Goal: Obtain resource: Obtain resource

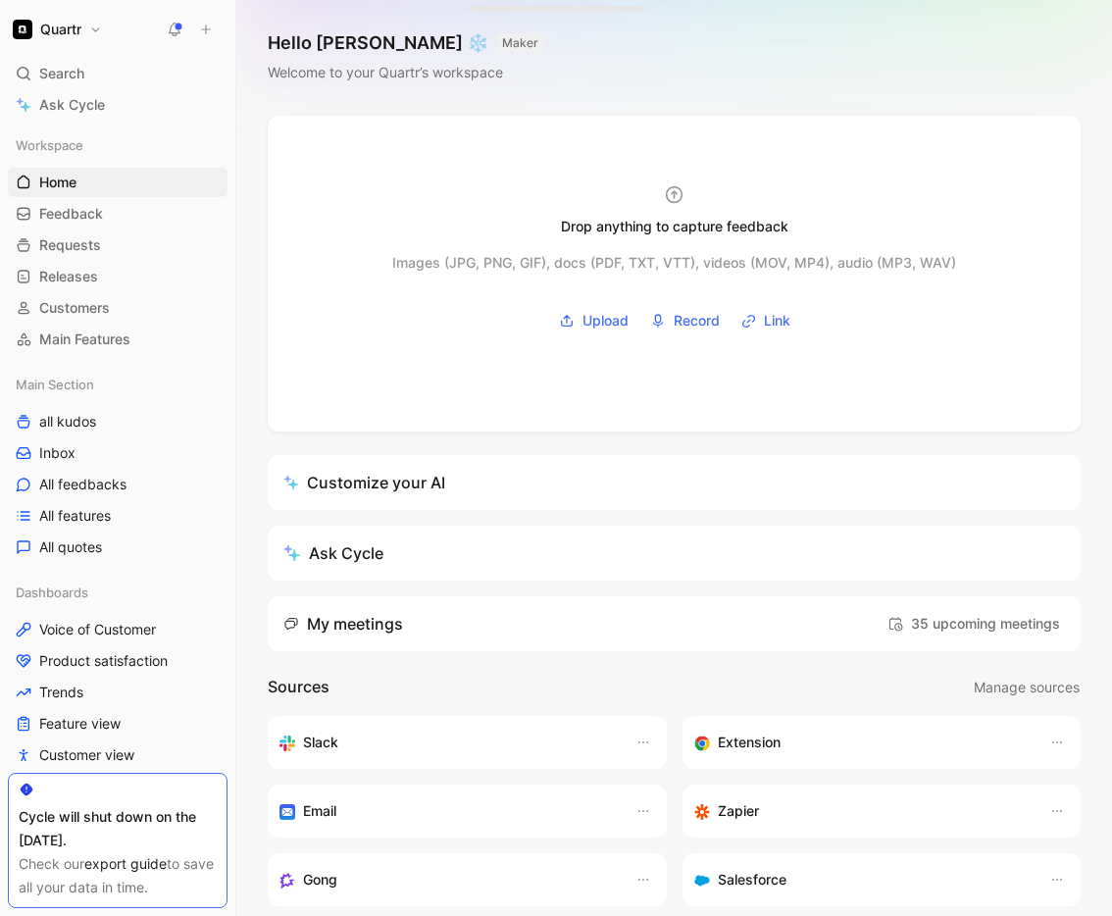
click at [107, 860] on link "export guide" at bounding box center [125, 863] width 82 height 17
click at [78, 548] on span "All quotes" at bounding box center [70, 547] width 63 height 20
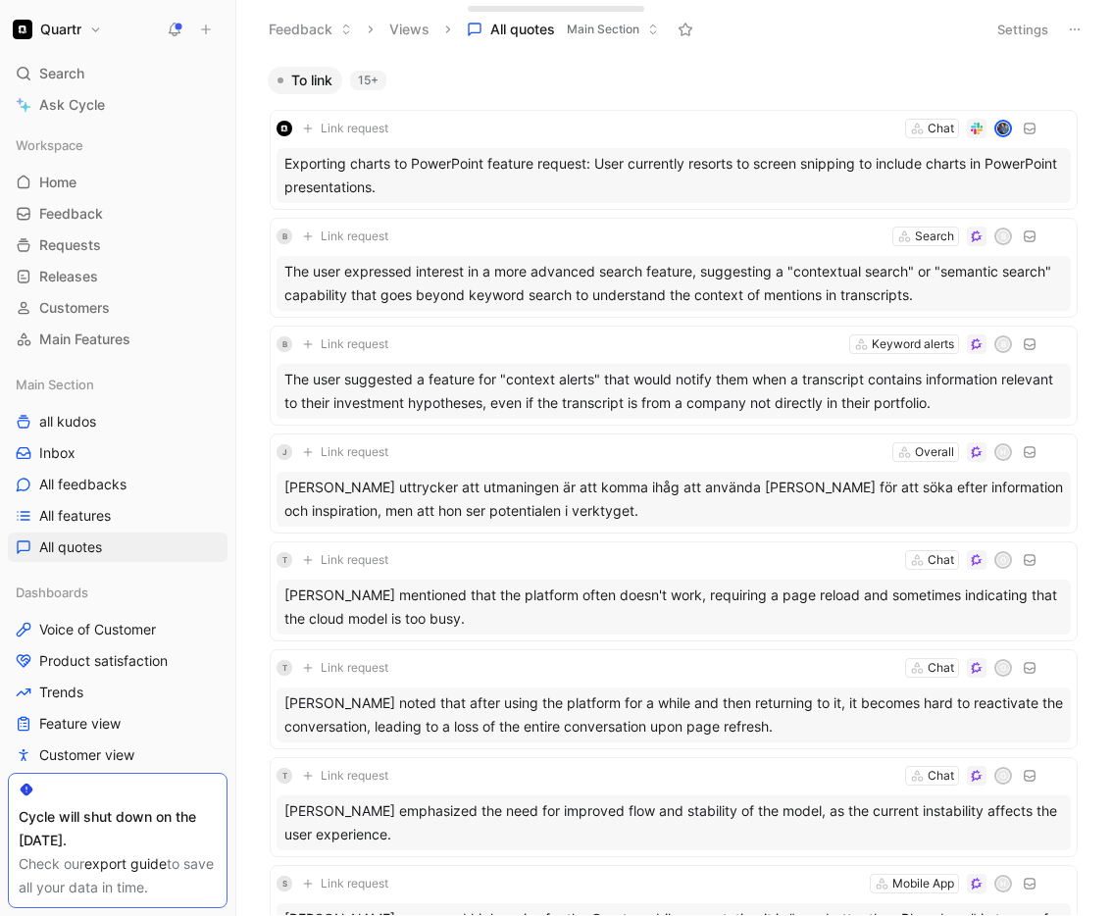
click at [1073, 29] on icon at bounding box center [1075, 30] width 16 height 16
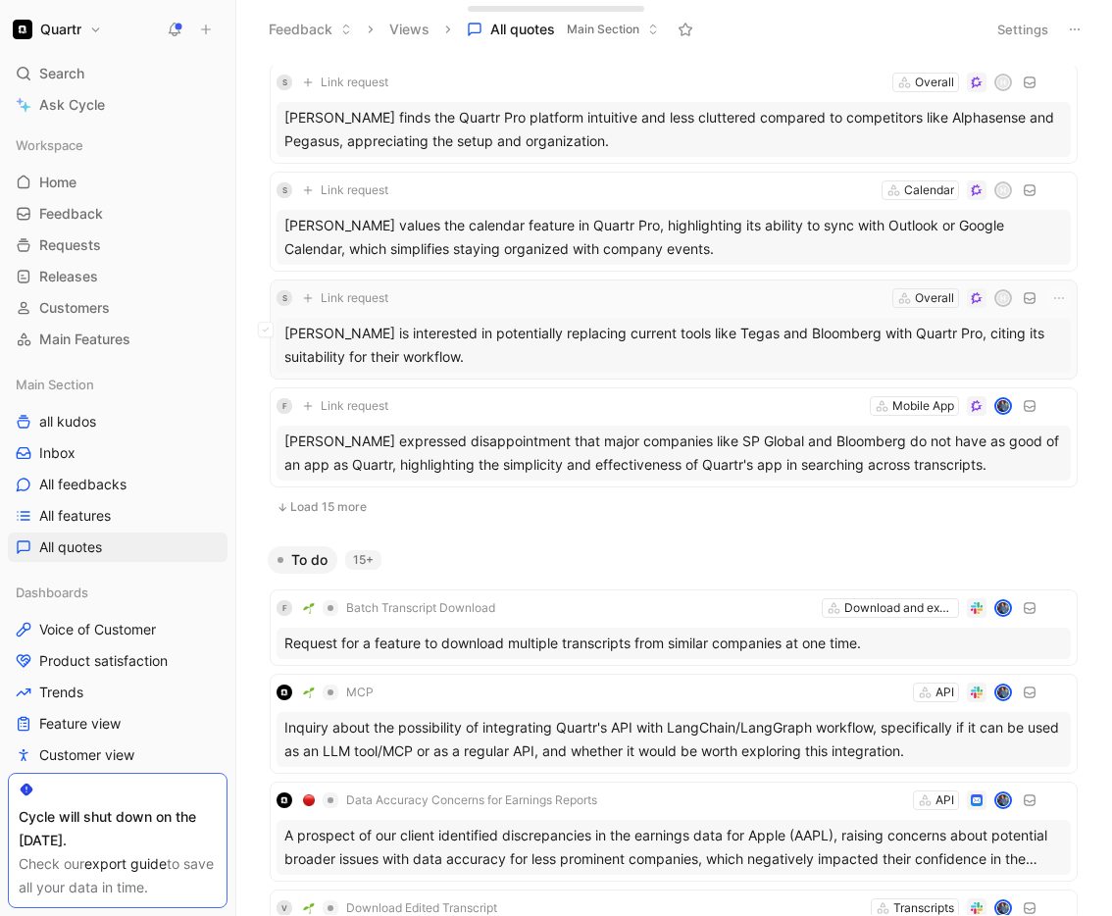
scroll to position [1372, 0]
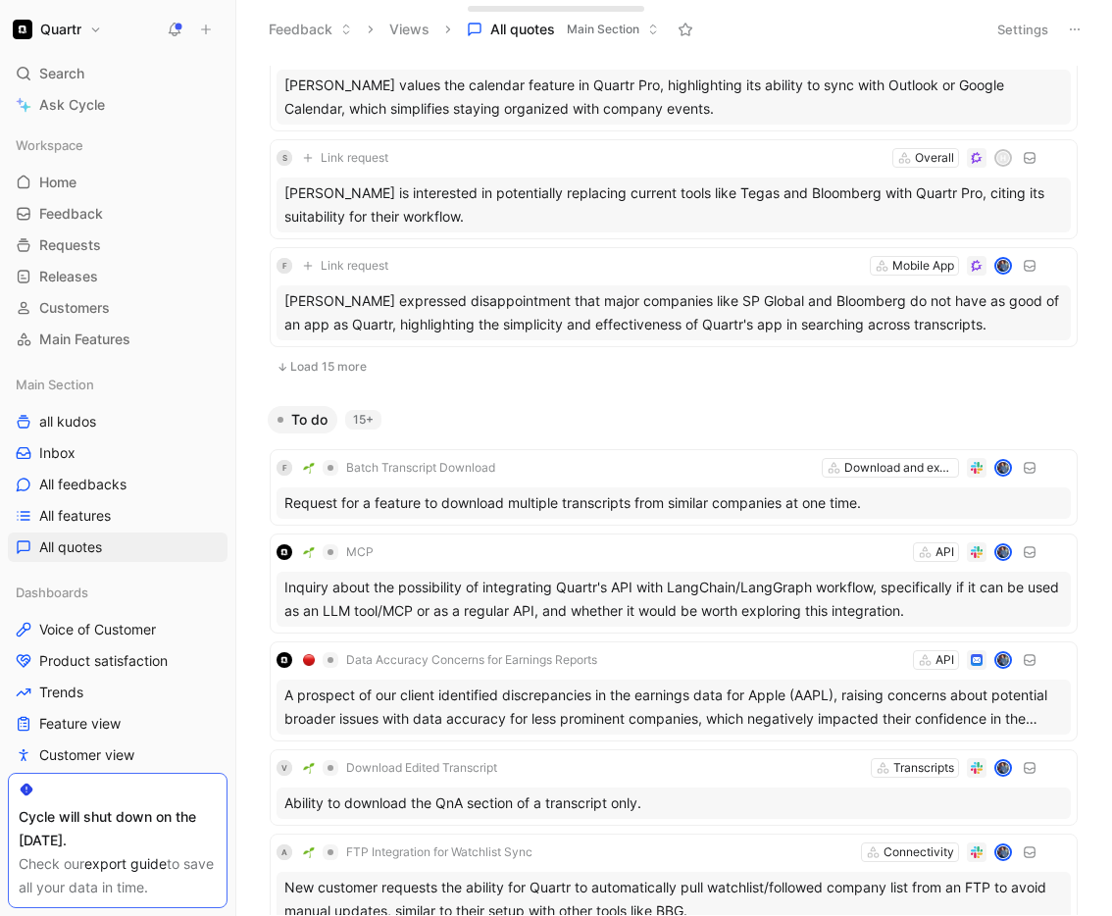
click at [316, 372] on button "Load 15 more" at bounding box center [674, 367] width 808 height 24
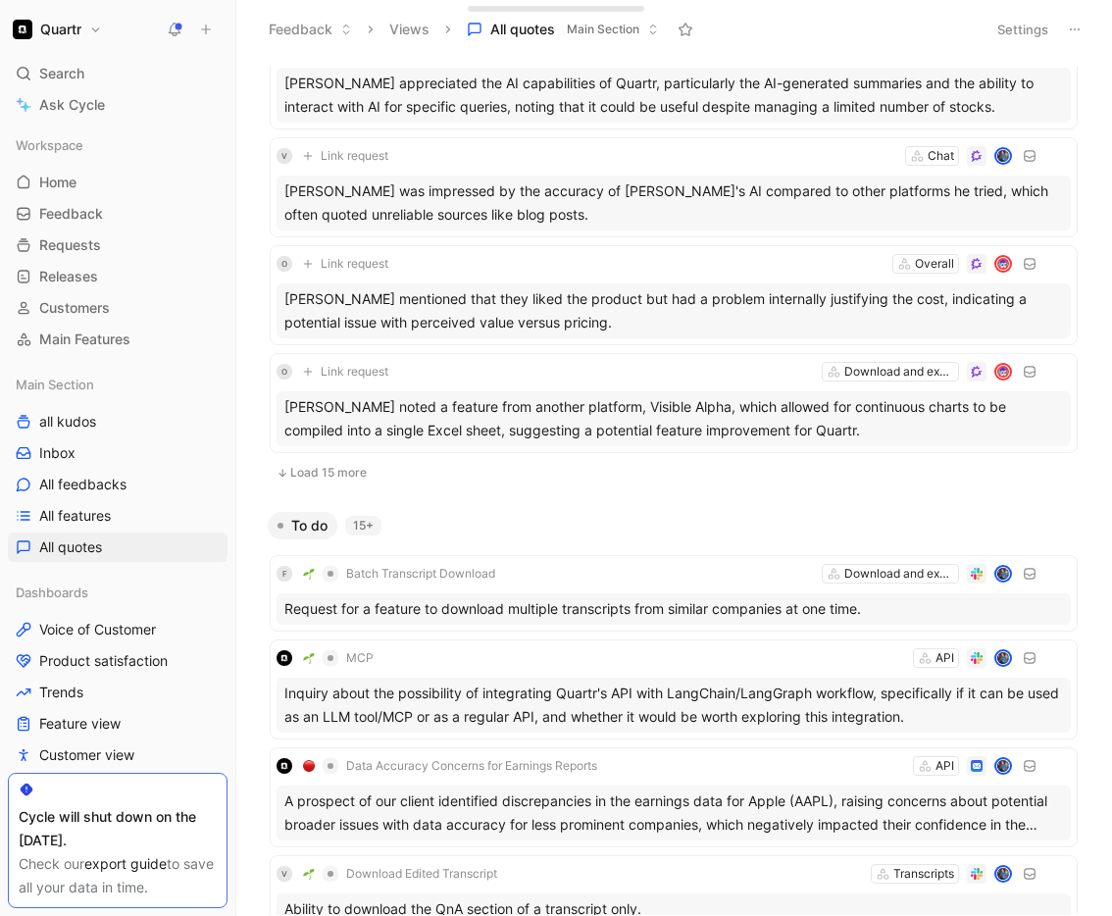
scroll to position [2977, 0]
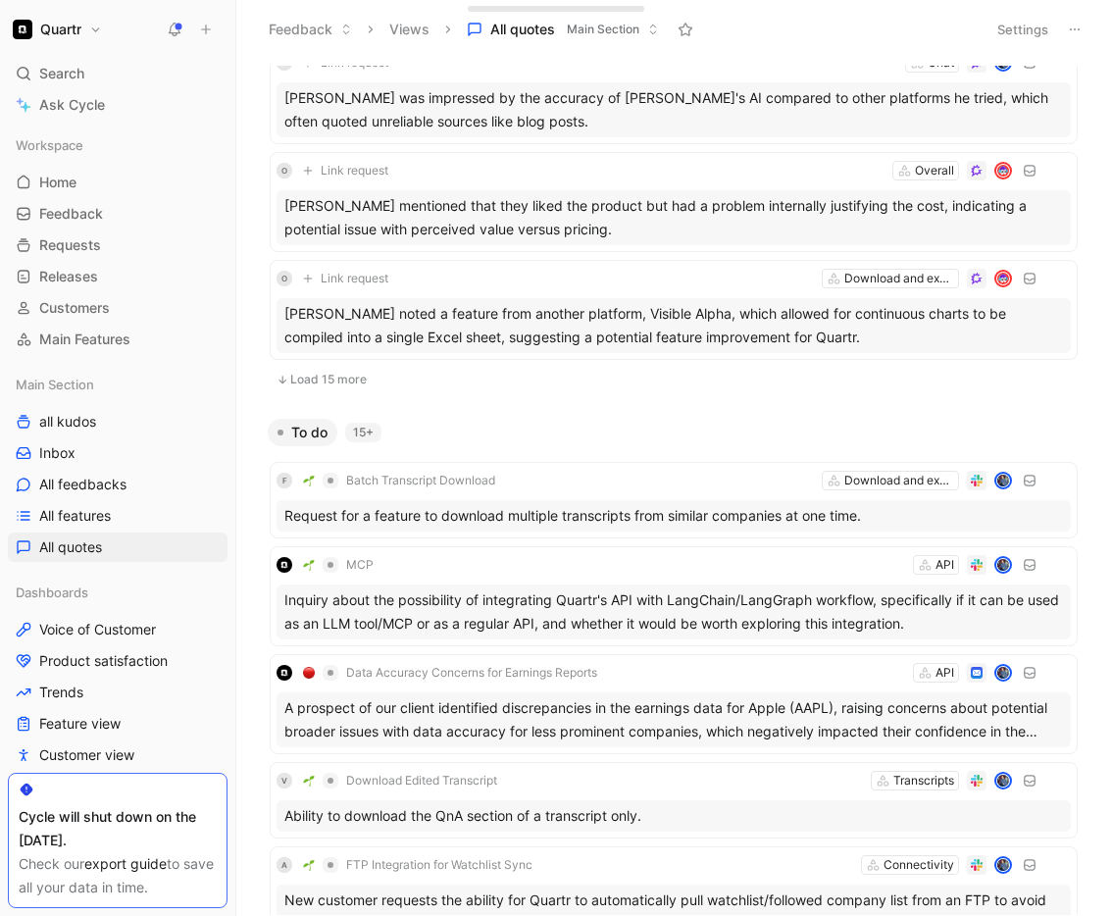
click at [335, 380] on button "Load 15 more" at bounding box center [674, 380] width 808 height 24
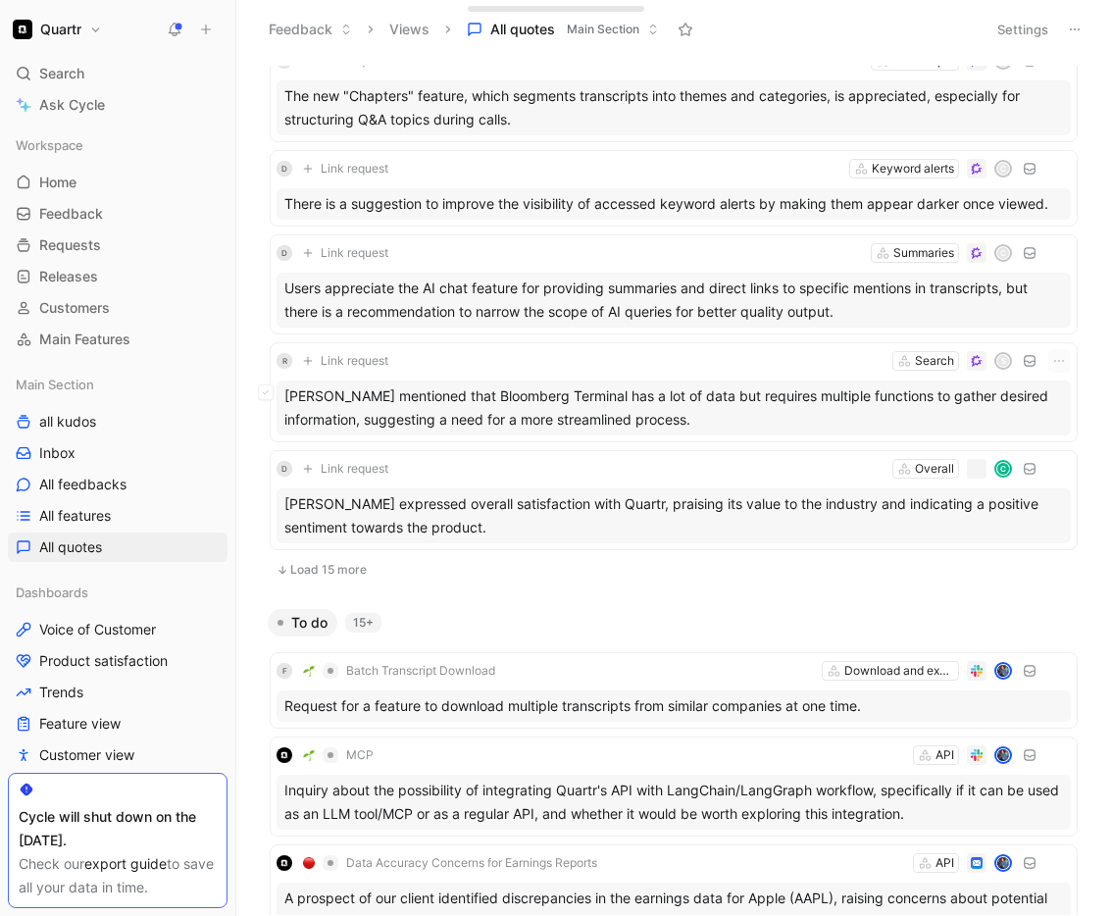
scroll to position [4486, 0]
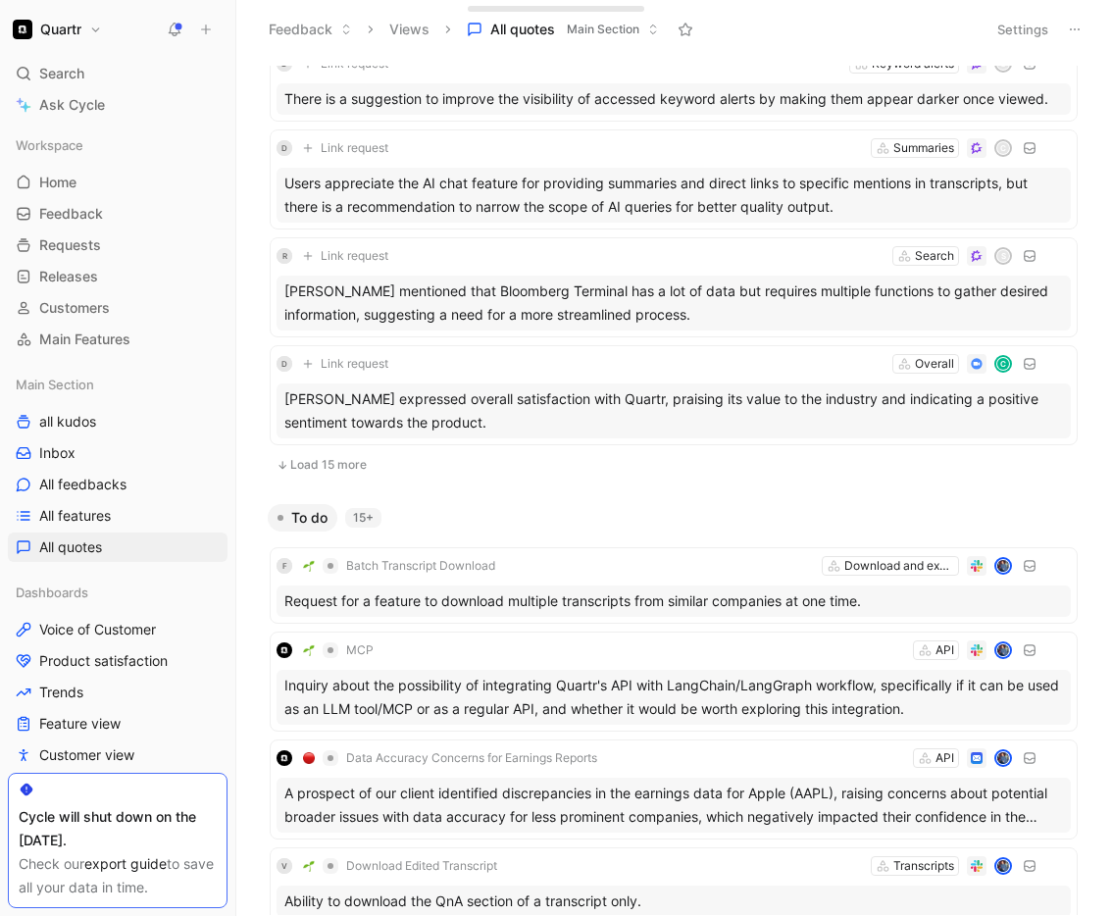
click at [324, 465] on button "Load 15 more" at bounding box center [674, 465] width 808 height 24
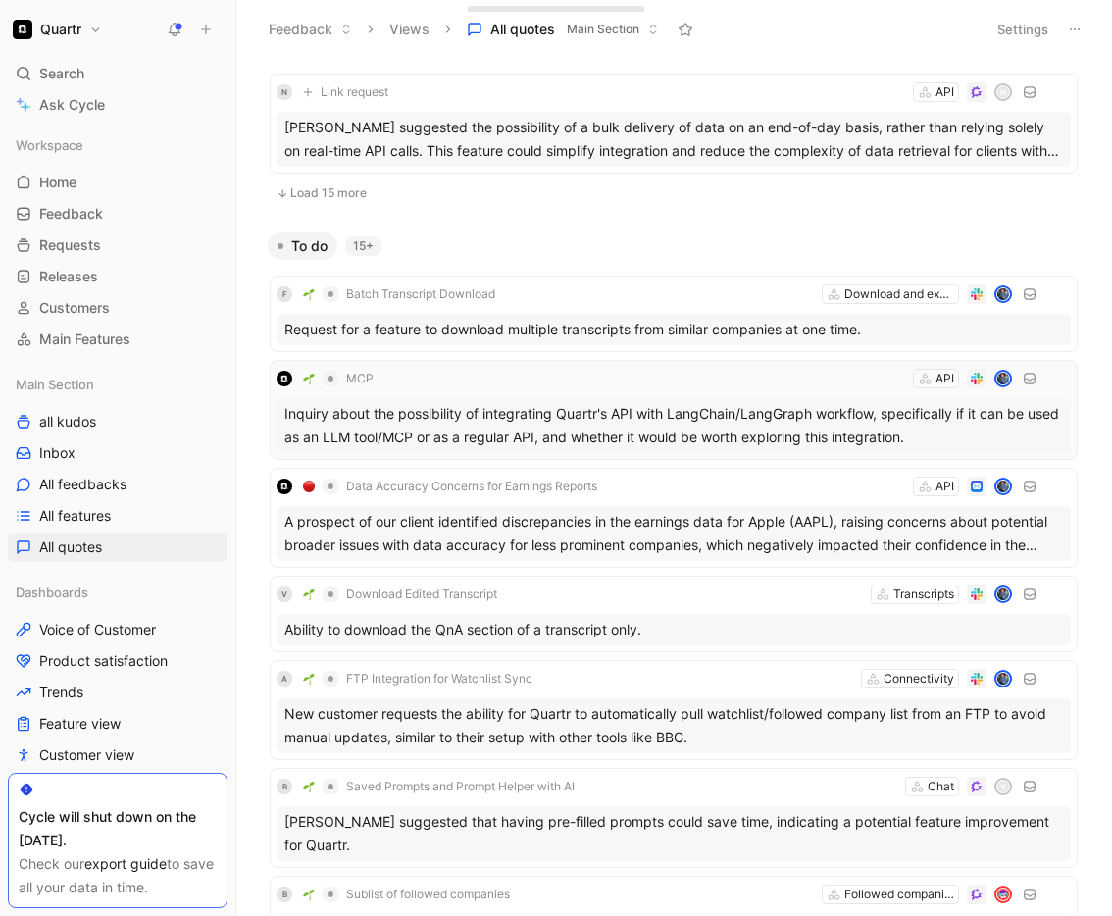
scroll to position [6168, 0]
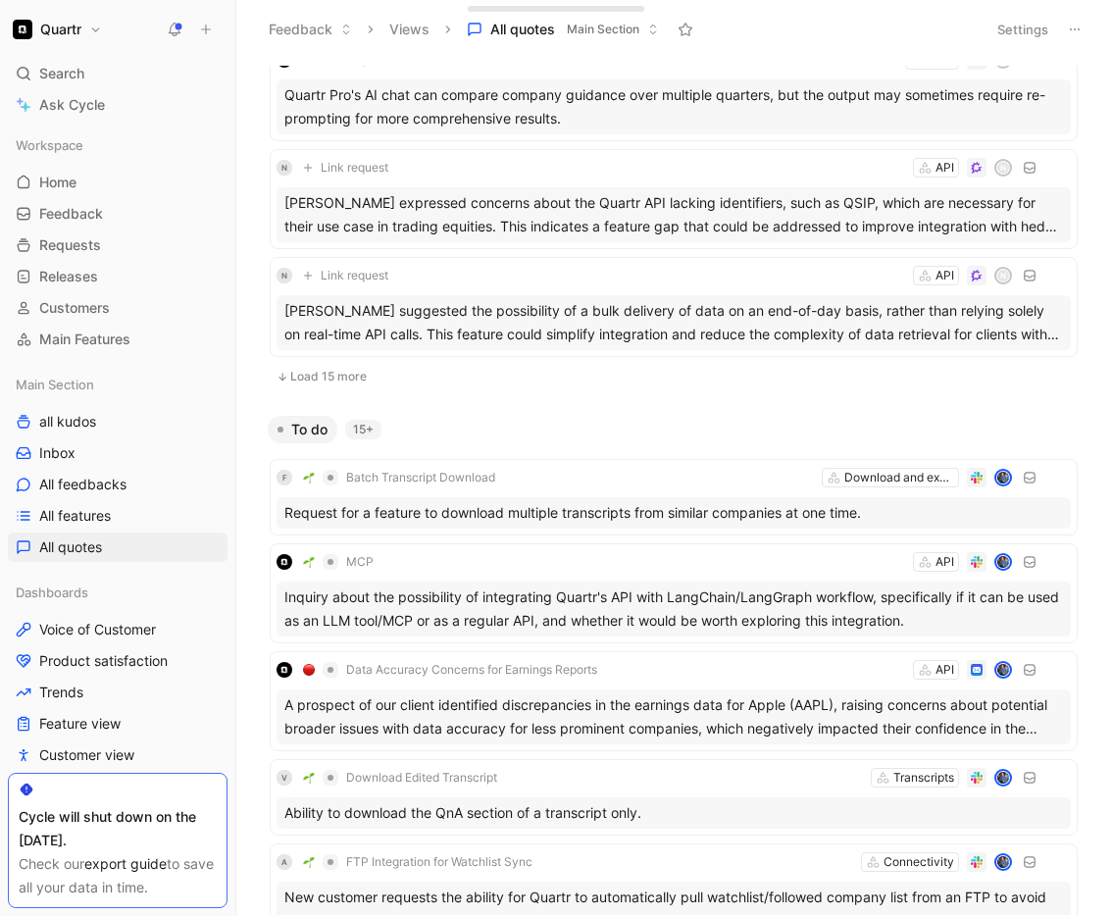
click at [334, 379] on button "Load 15 more" at bounding box center [674, 377] width 808 height 24
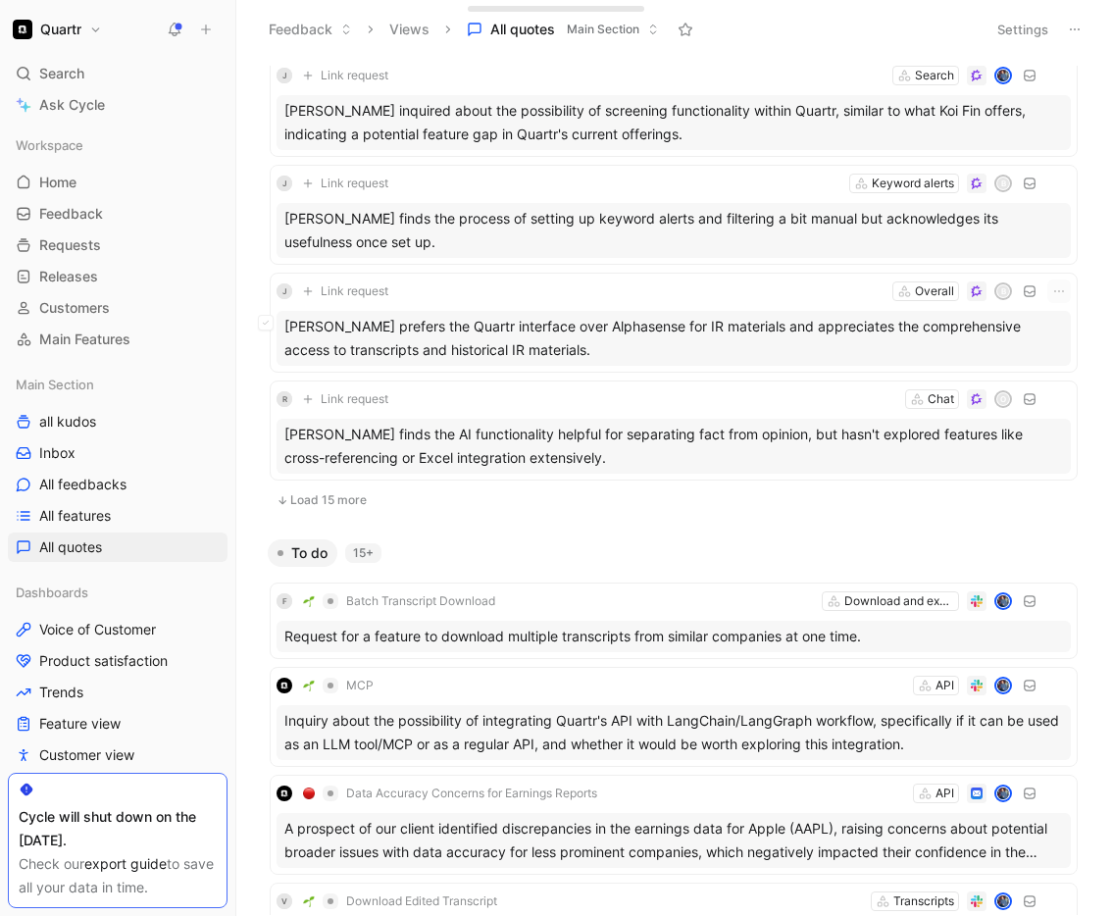
scroll to position [7794, 0]
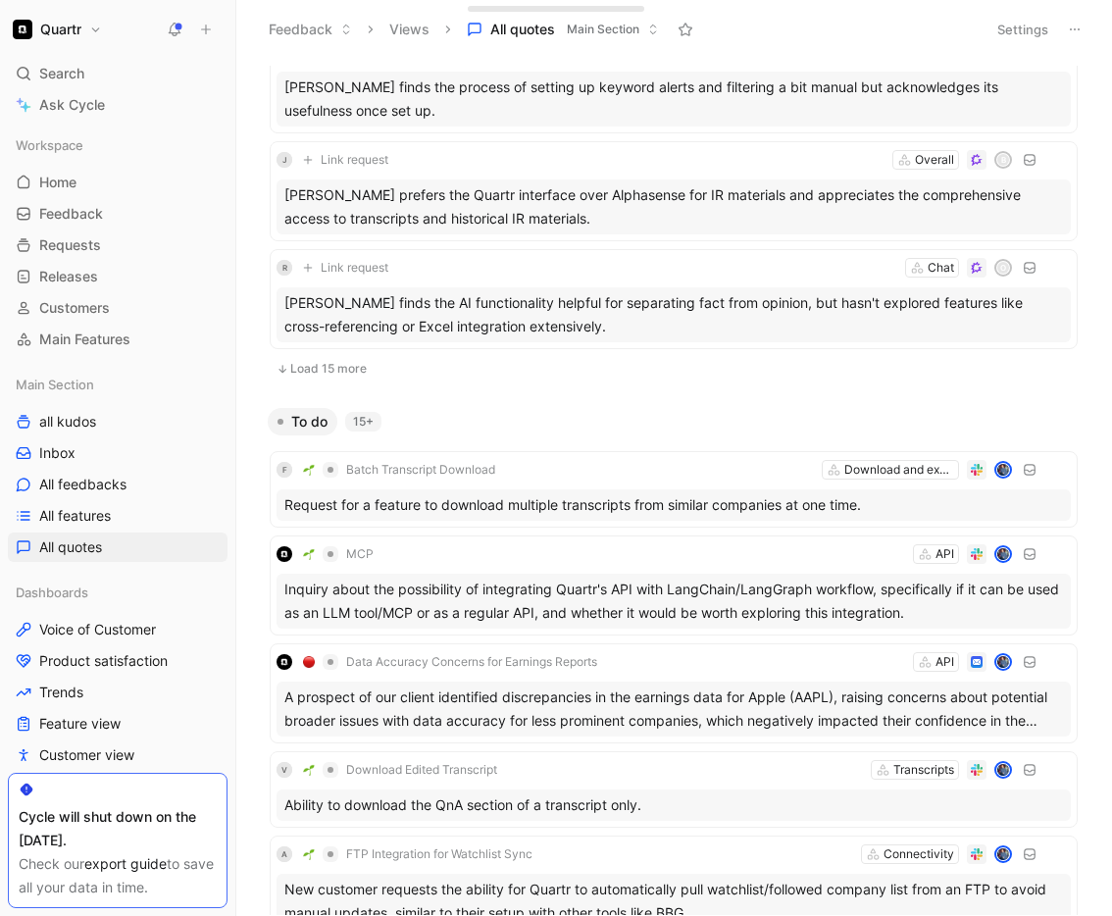
click at [333, 375] on button "Load 15 more" at bounding box center [674, 369] width 808 height 24
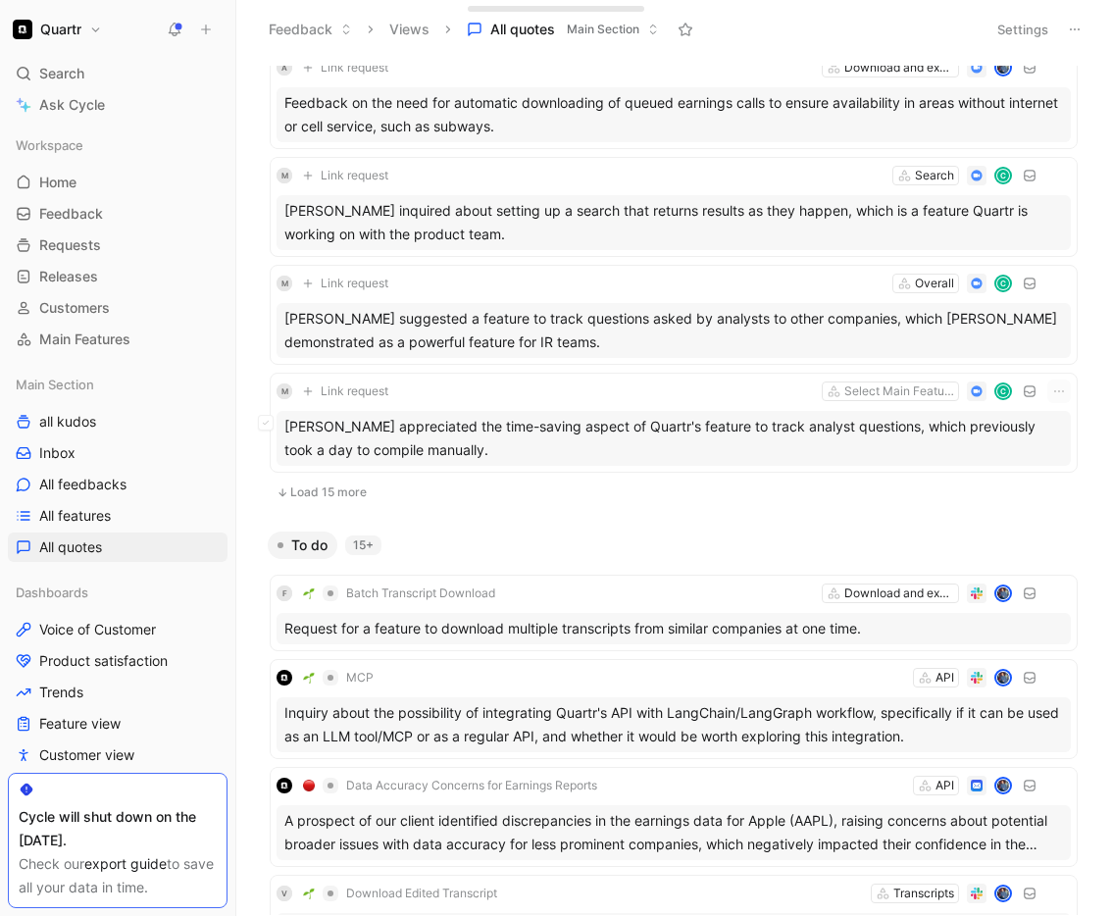
scroll to position [9361, 0]
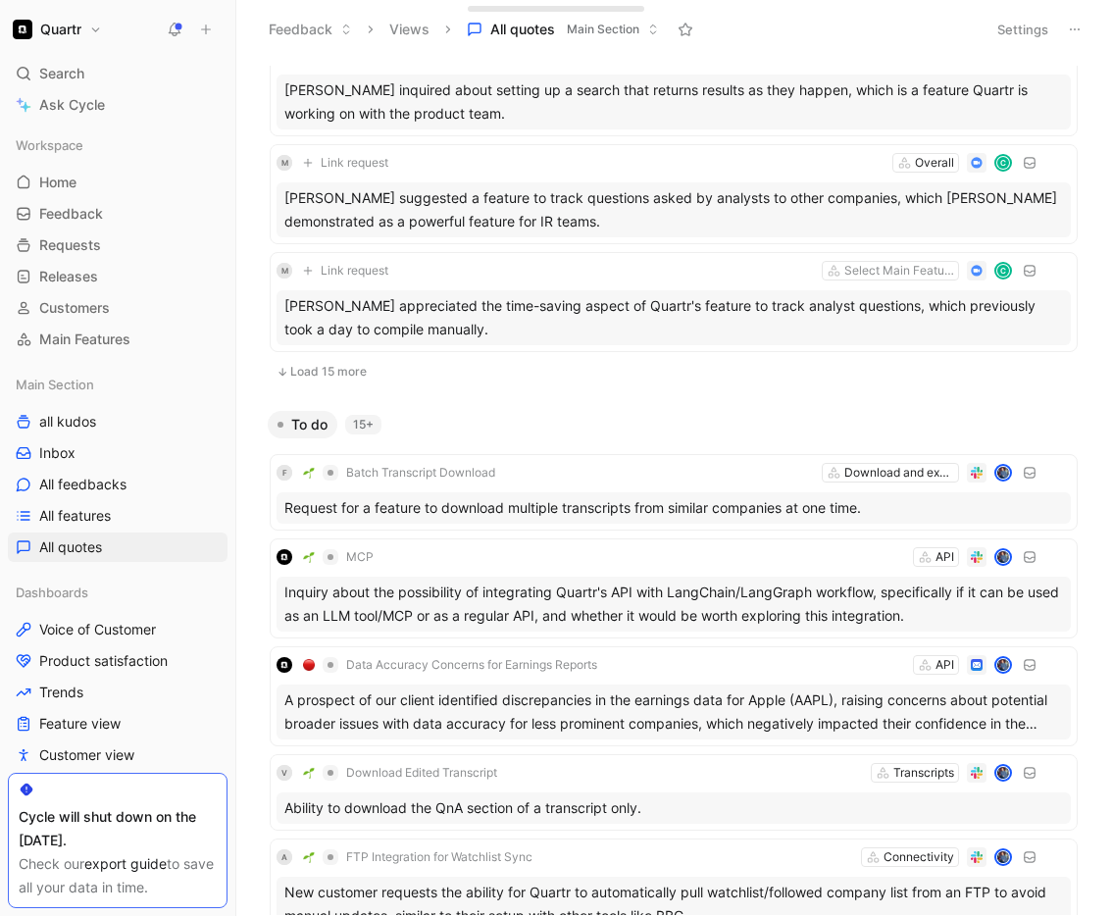
click at [333, 375] on button "Load 15 more" at bounding box center [674, 372] width 808 height 24
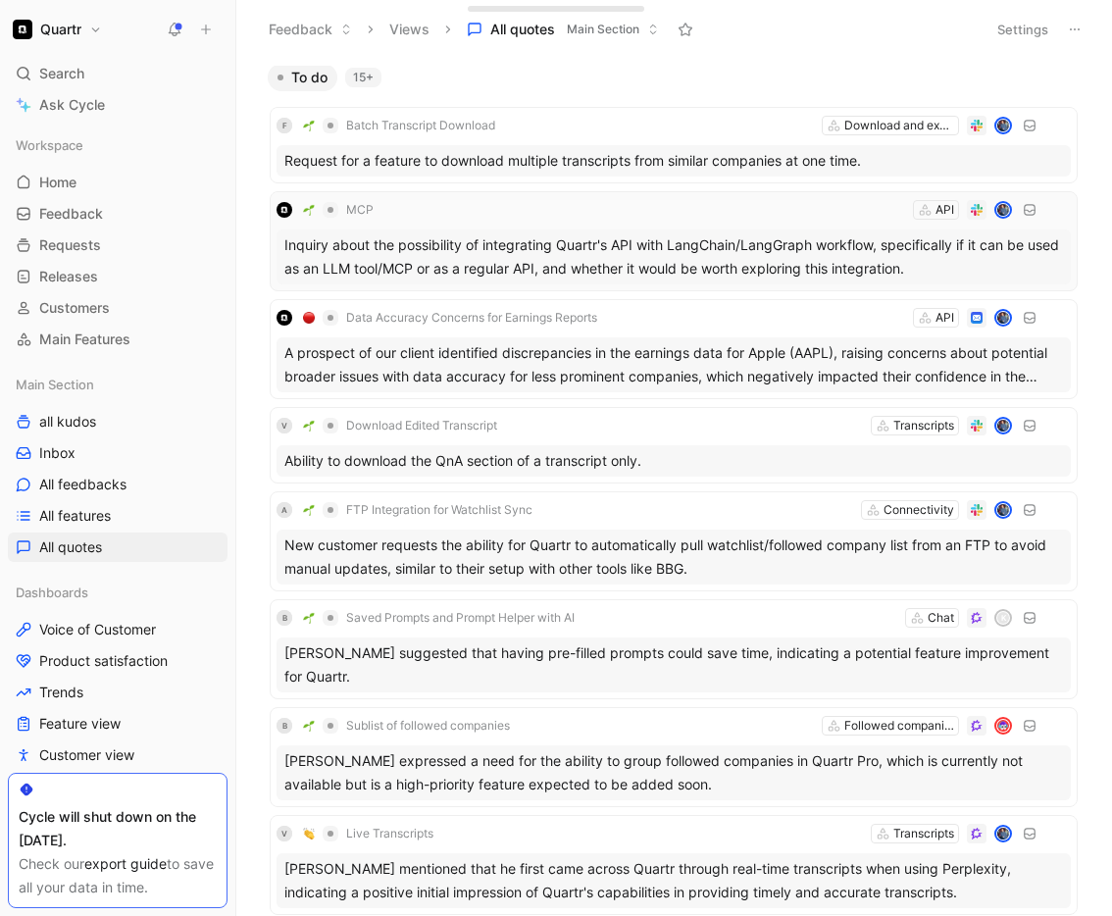
scroll to position [10908, 0]
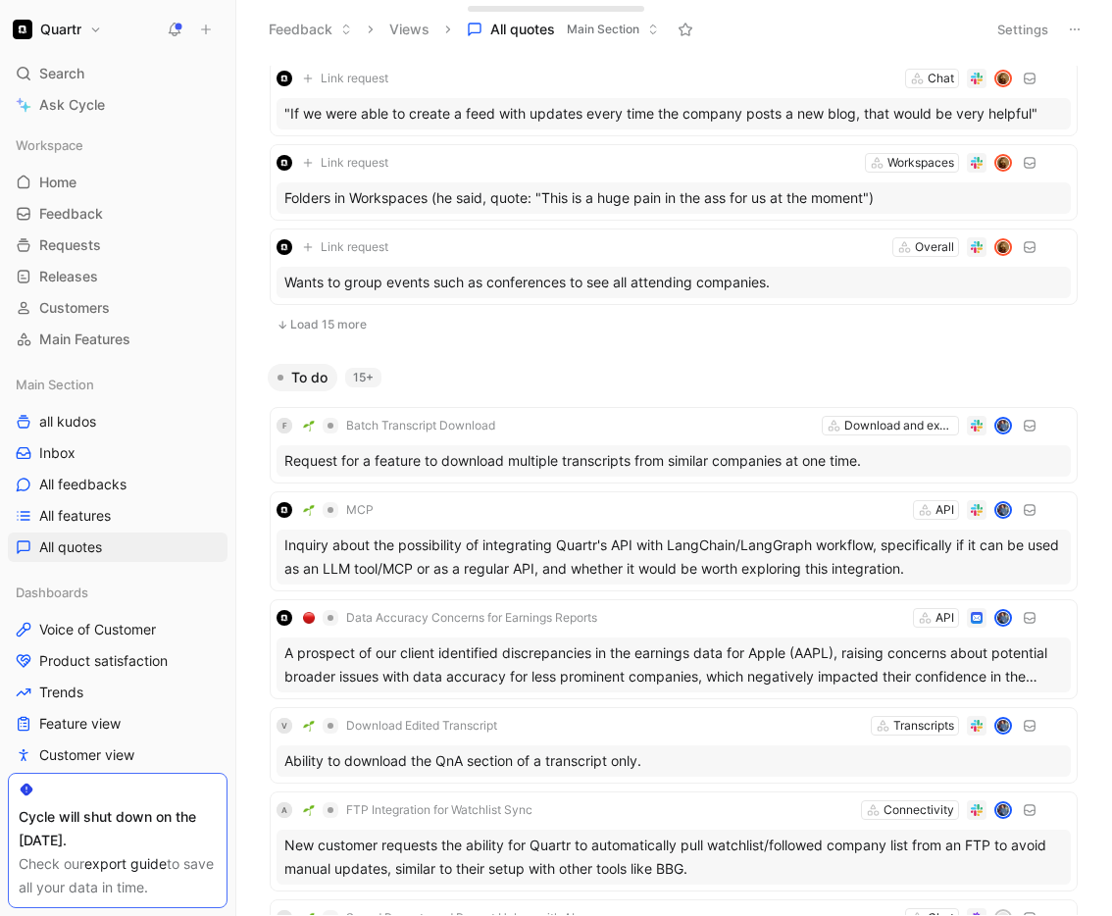
click at [351, 322] on button "Load 15 more" at bounding box center [674, 325] width 808 height 24
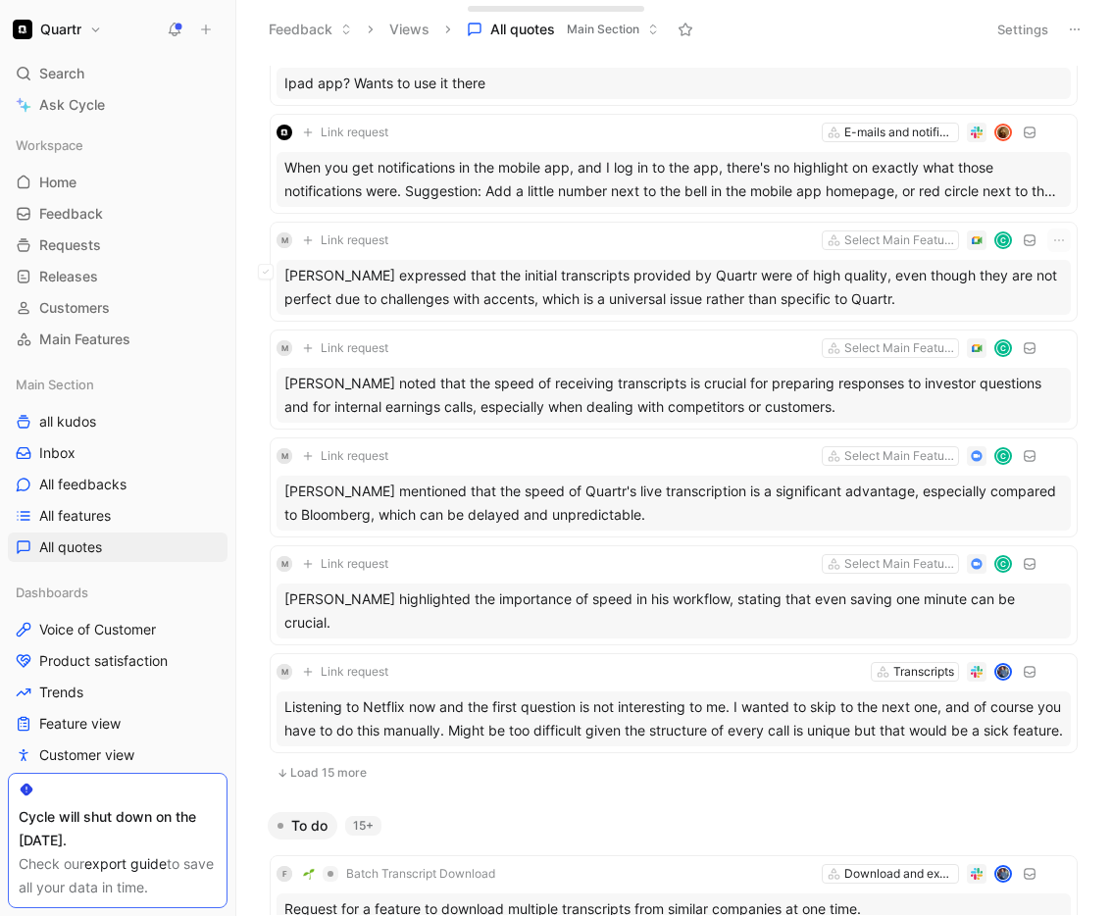
scroll to position [12385, 0]
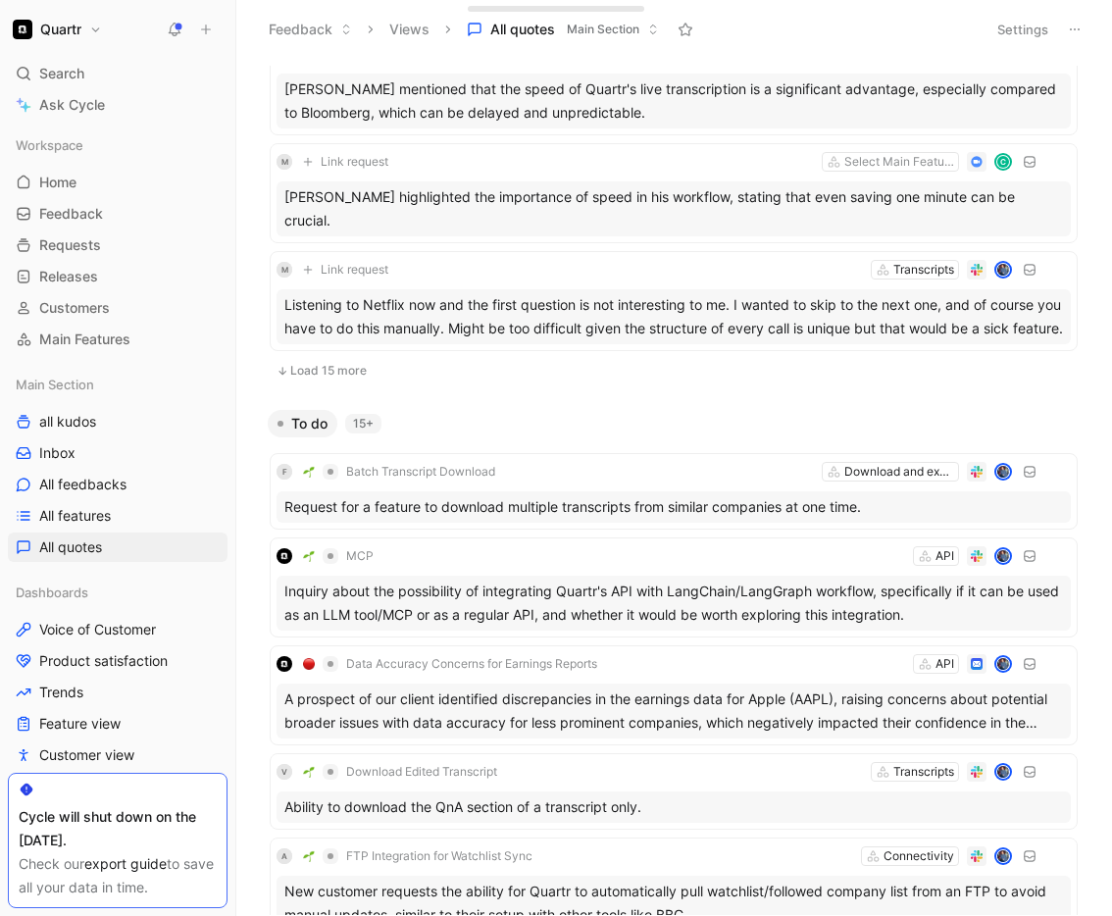
click at [346, 359] on button "Load 15 more" at bounding box center [674, 371] width 808 height 24
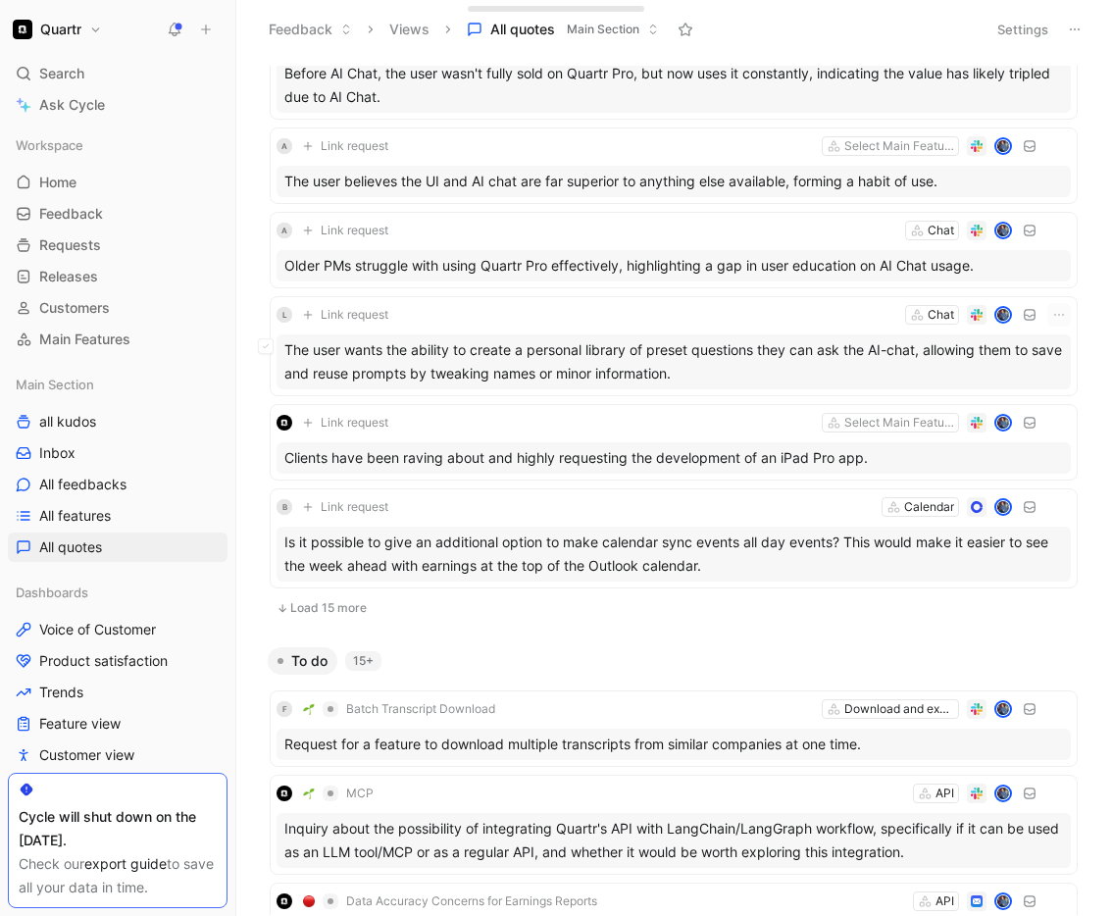
scroll to position [13668, 0]
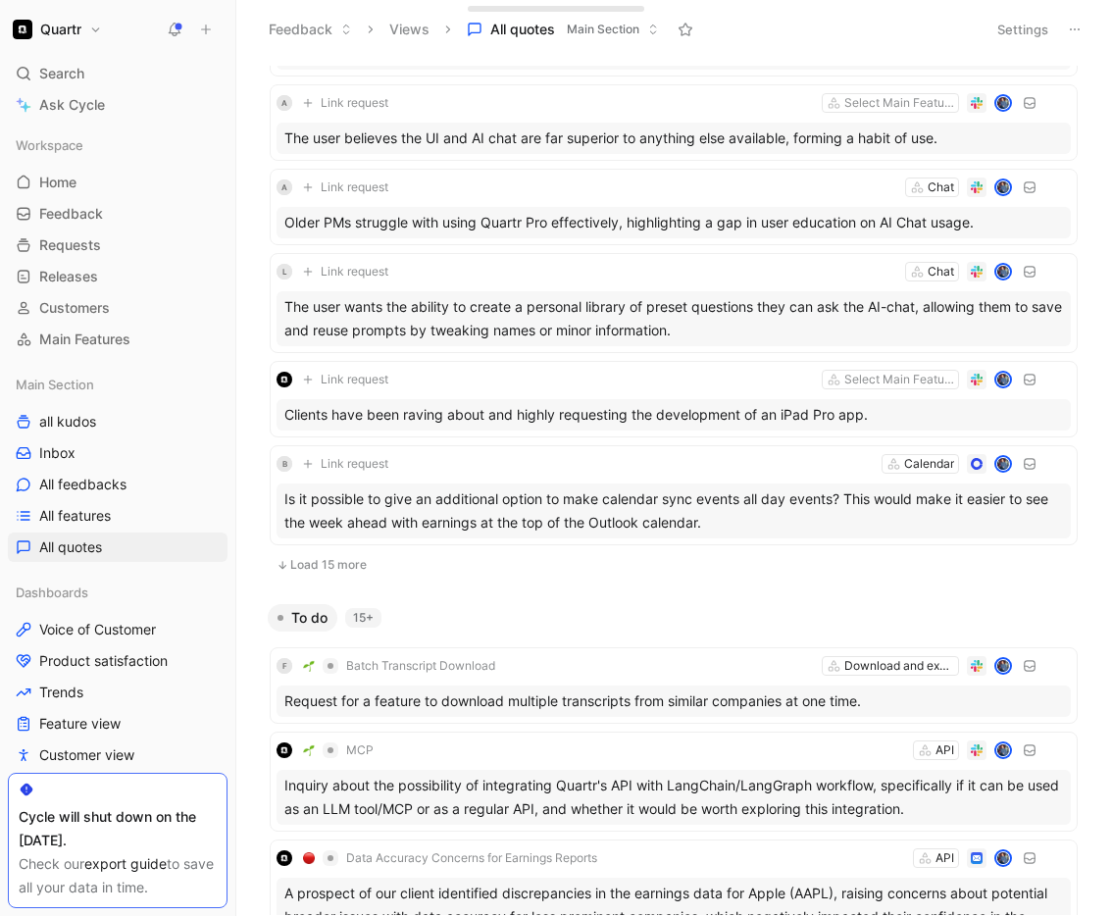
click at [336, 562] on button "Load 15 more" at bounding box center [674, 565] width 808 height 24
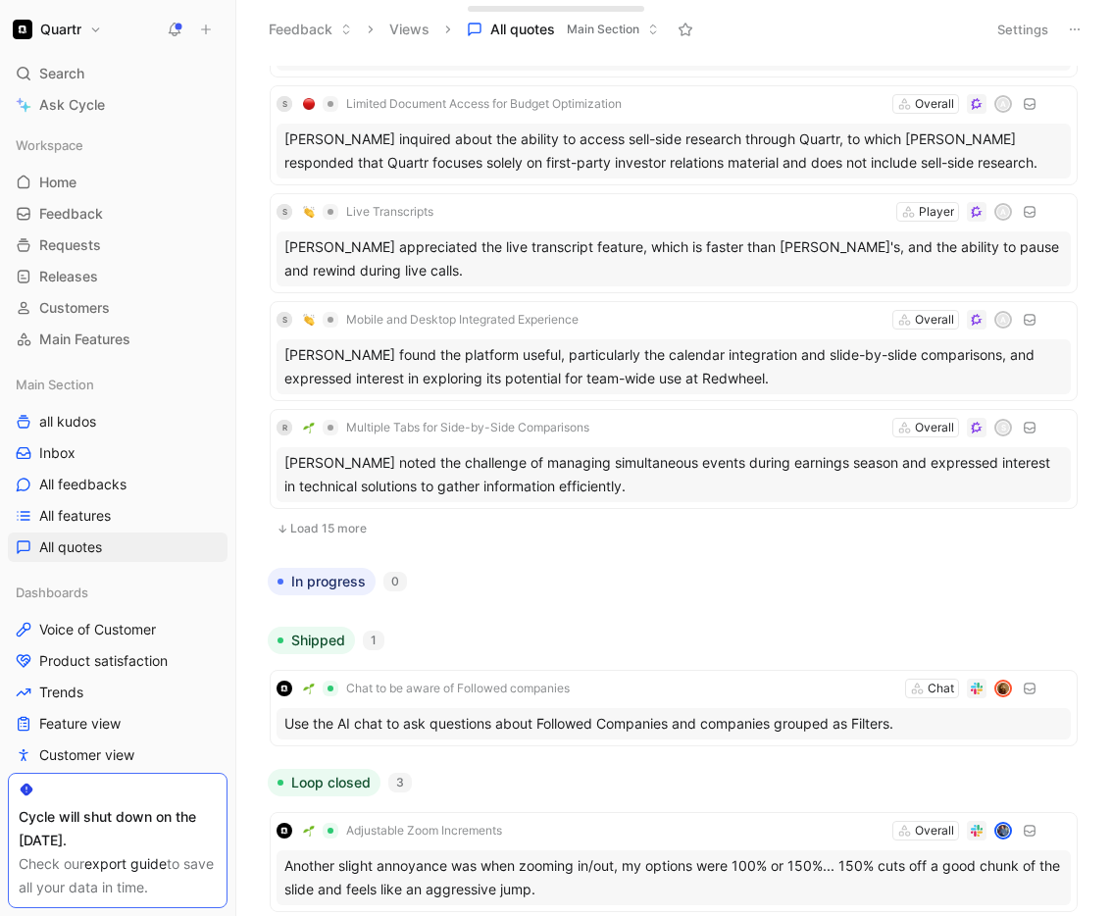
scroll to position [15418, 0]
click at [322, 531] on button "Load 15 more" at bounding box center [674, 528] width 808 height 24
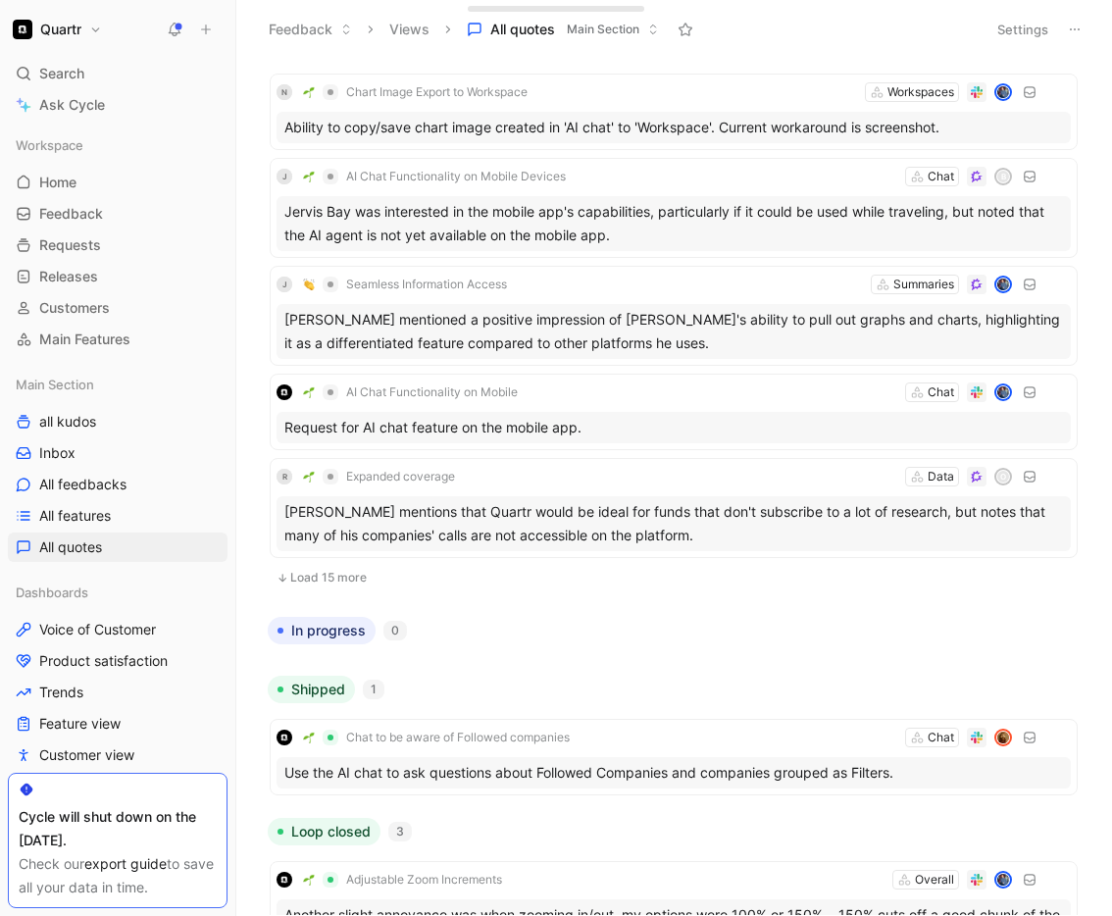
scroll to position [16986, 0]
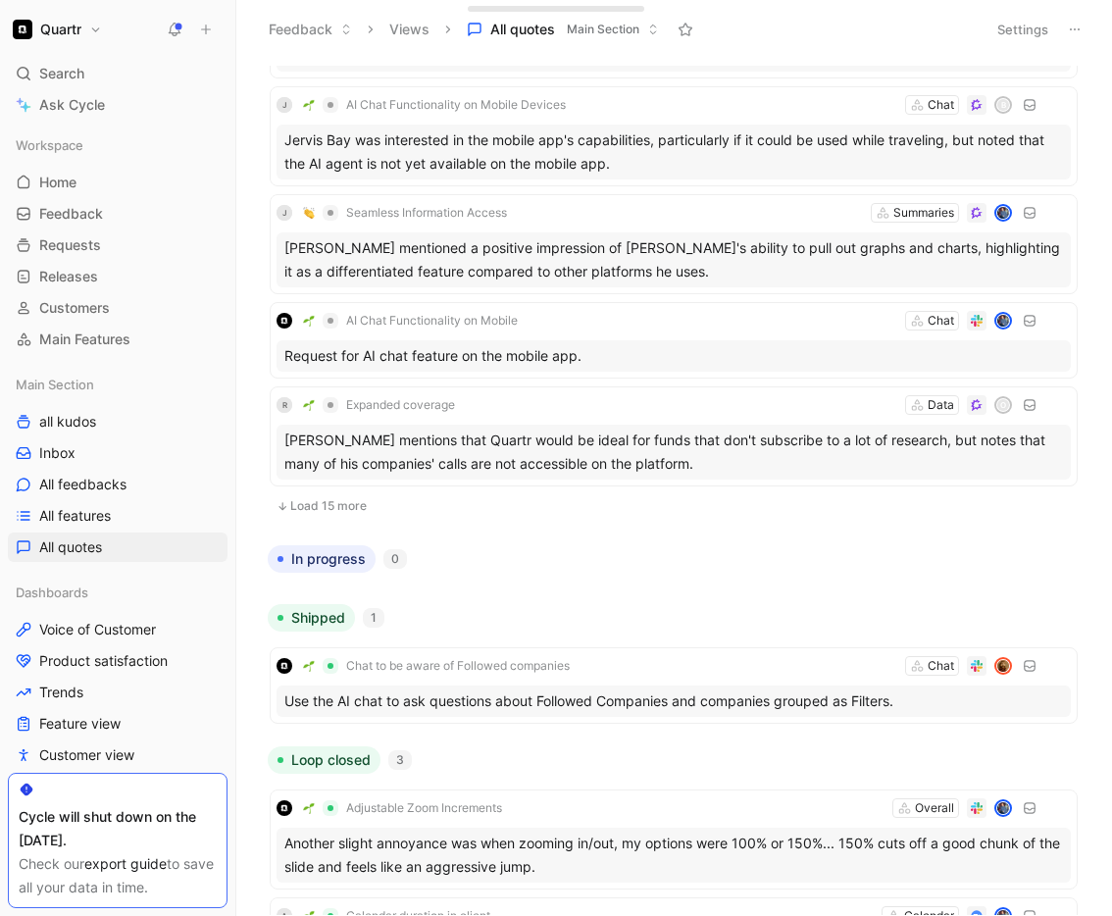
click at [334, 505] on button "Load 15 more" at bounding box center [674, 506] width 808 height 24
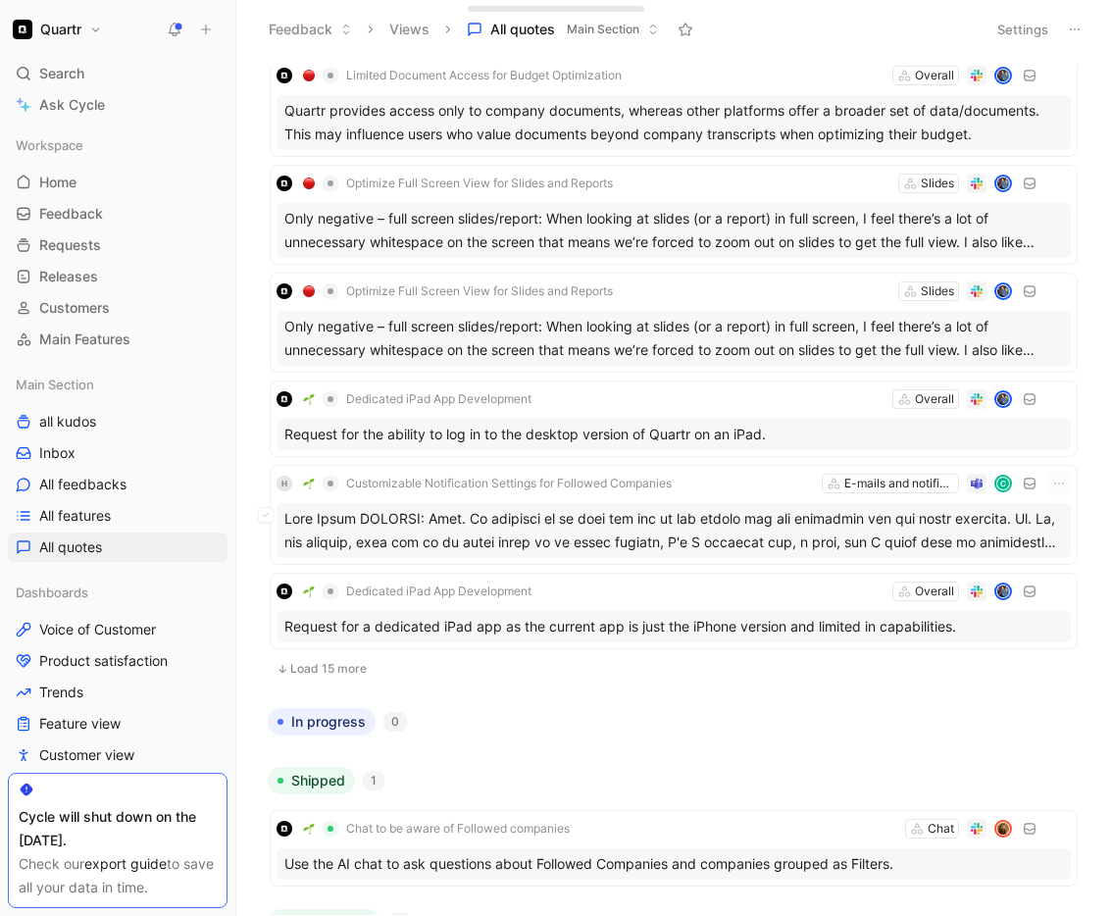
scroll to position [18458, 0]
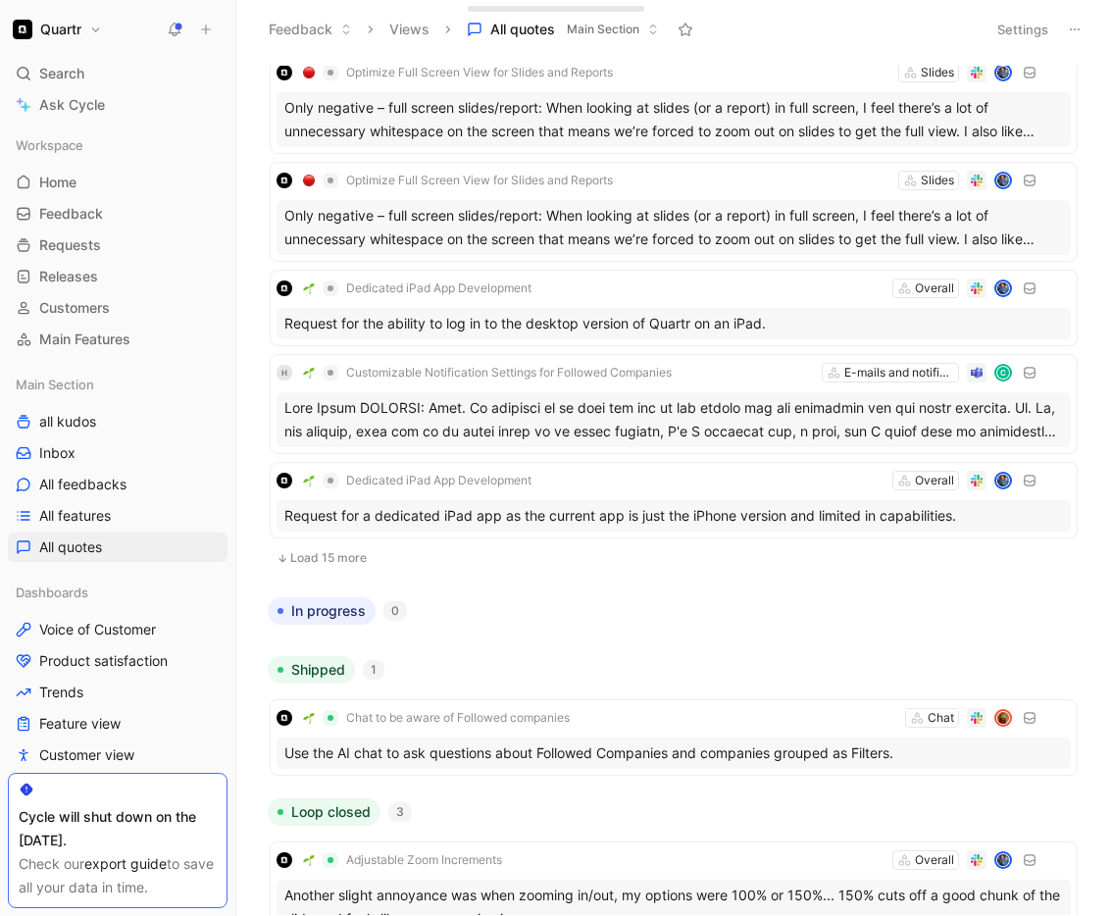
click at [327, 553] on button "Load 15 more" at bounding box center [674, 558] width 808 height 24
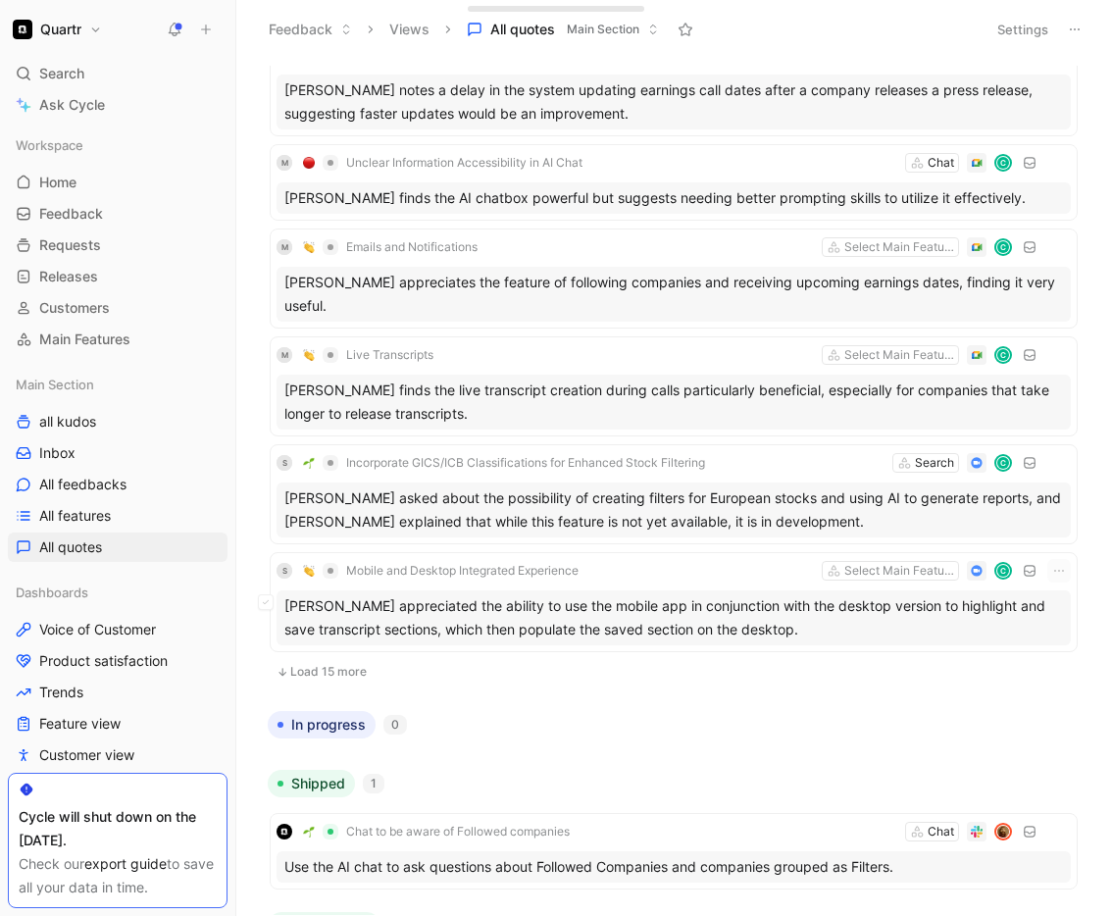
scroll to position [20036, 0]
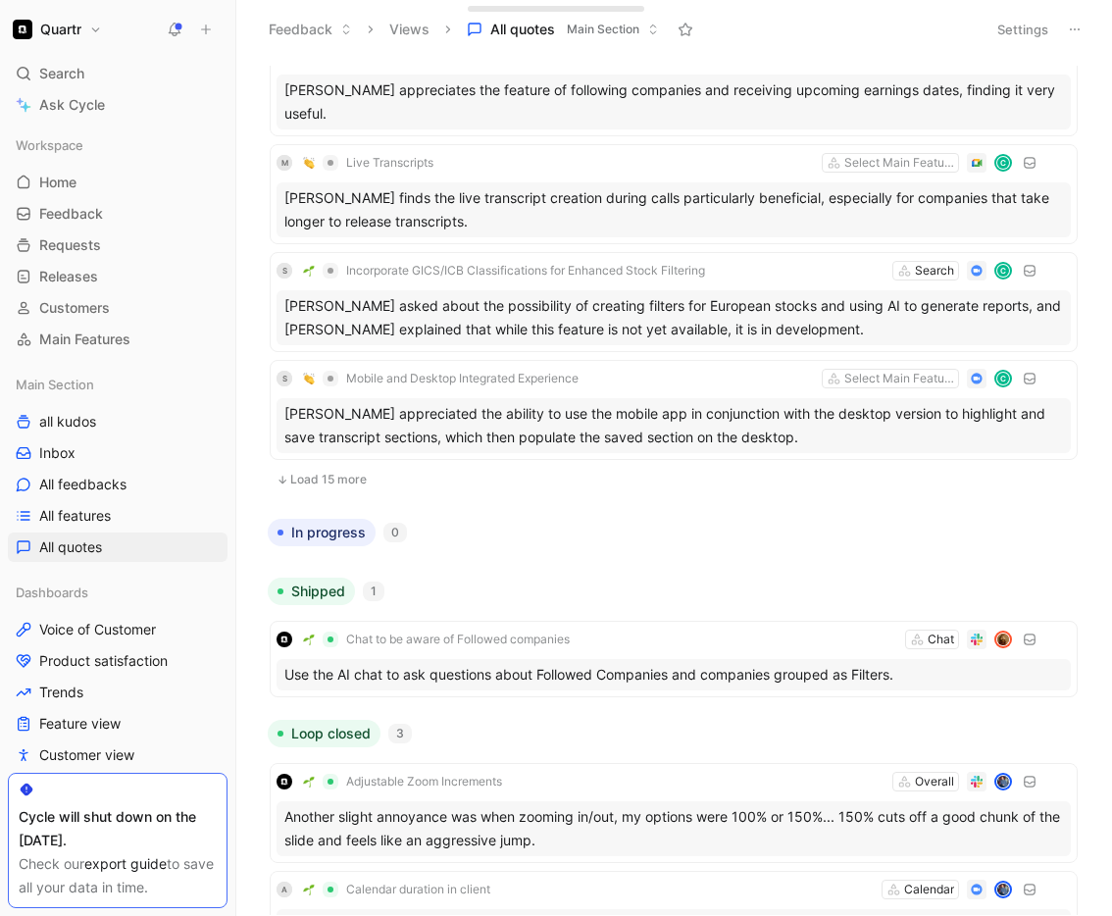
click at [336, 478] on button "Load 15 more" at bounding box center [674, 480] width 808 height 24
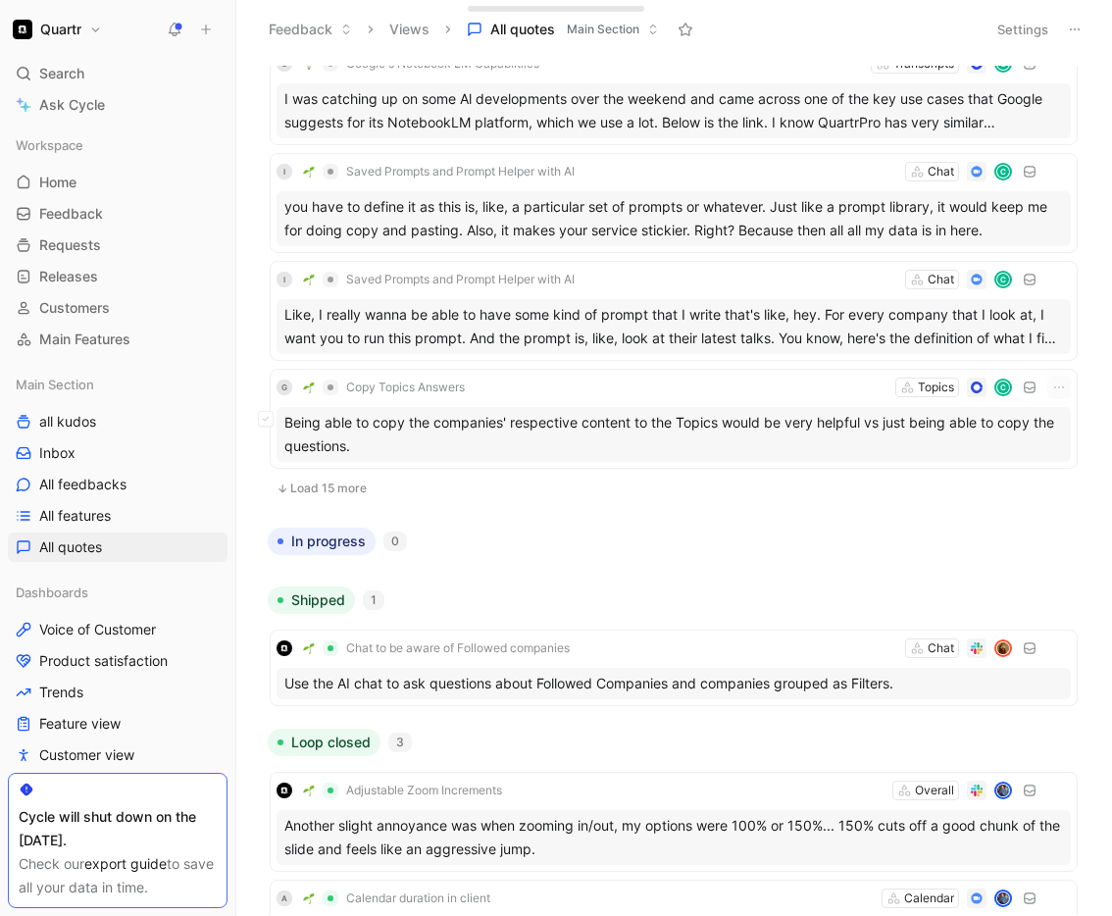
scroll to position [21622, 0]
click at [337, 483] on button "Load 15 more" at bounding box center [674, 487] width 808 height 24
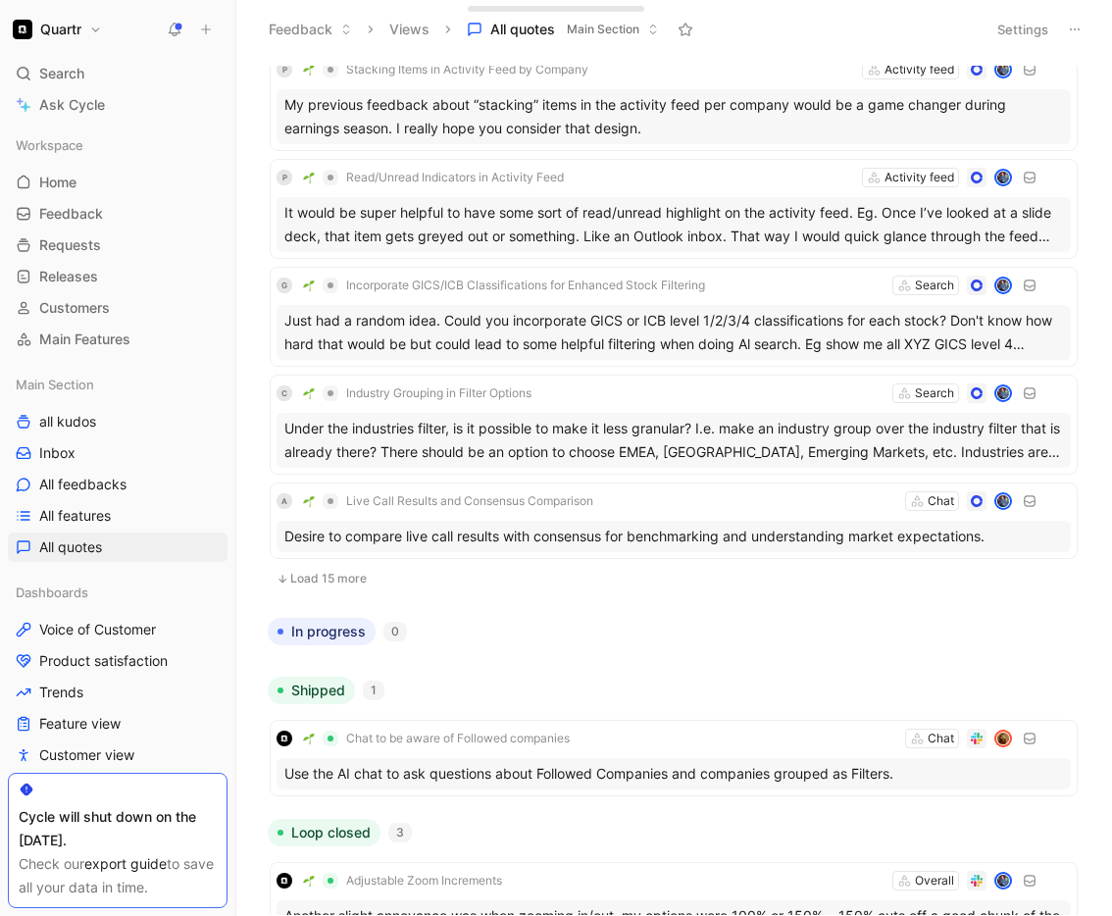
scroll to position [23099, 0]
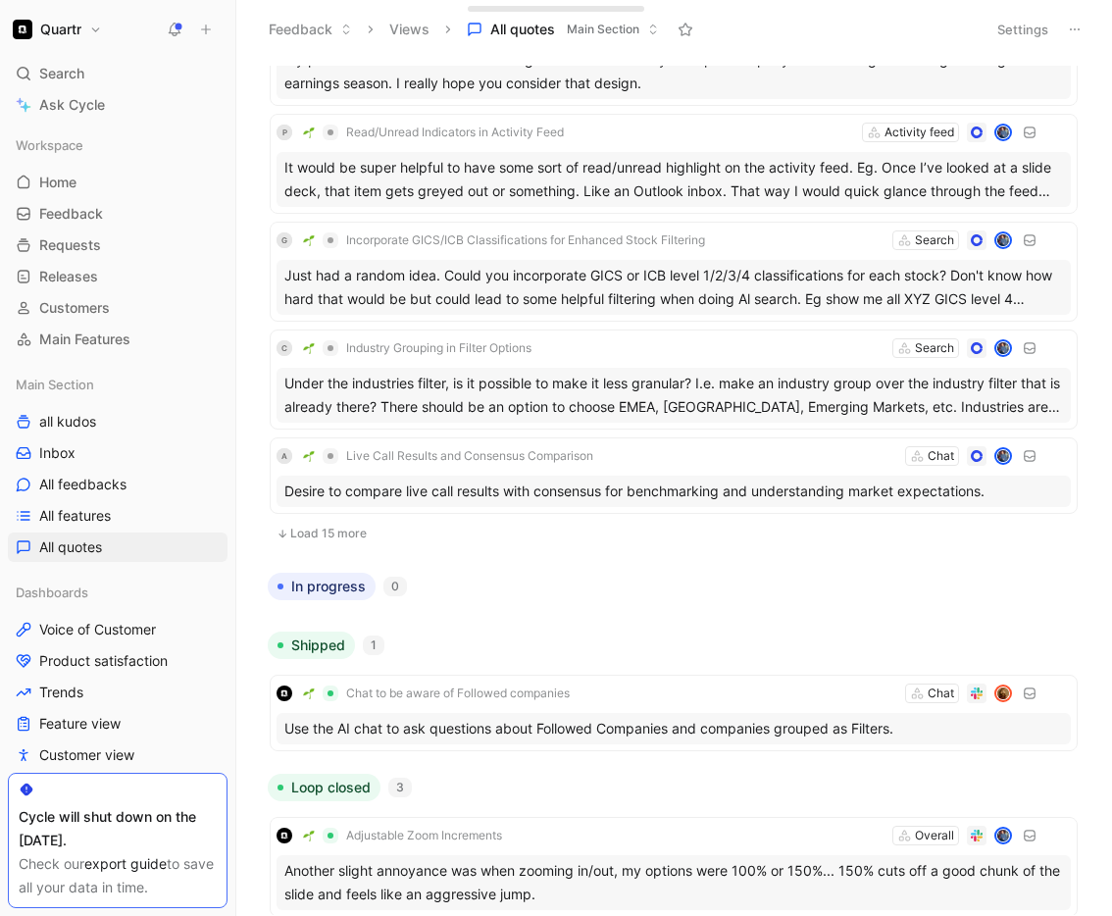
click at [322, 529] on button "Load 15 more" at bounding box center [674, 534] width 808 height 24
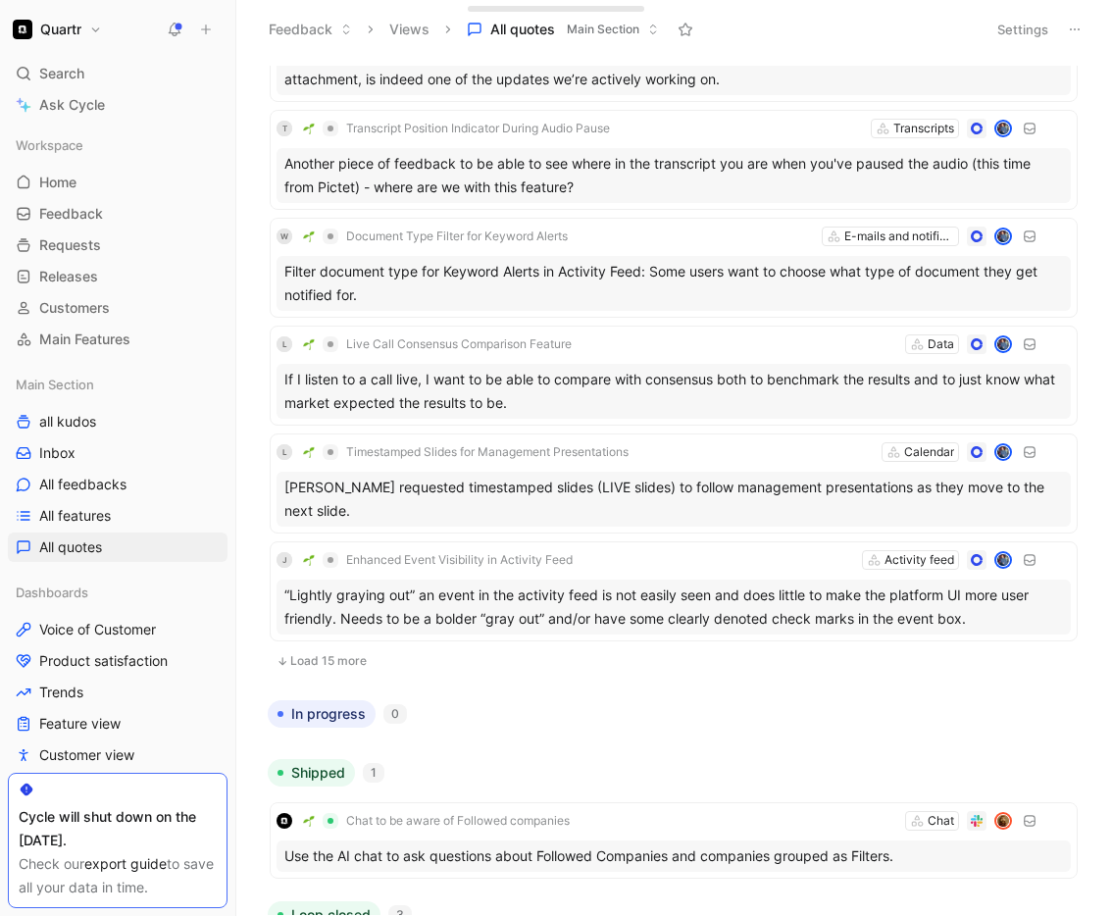
scroll to position [24538, 0]
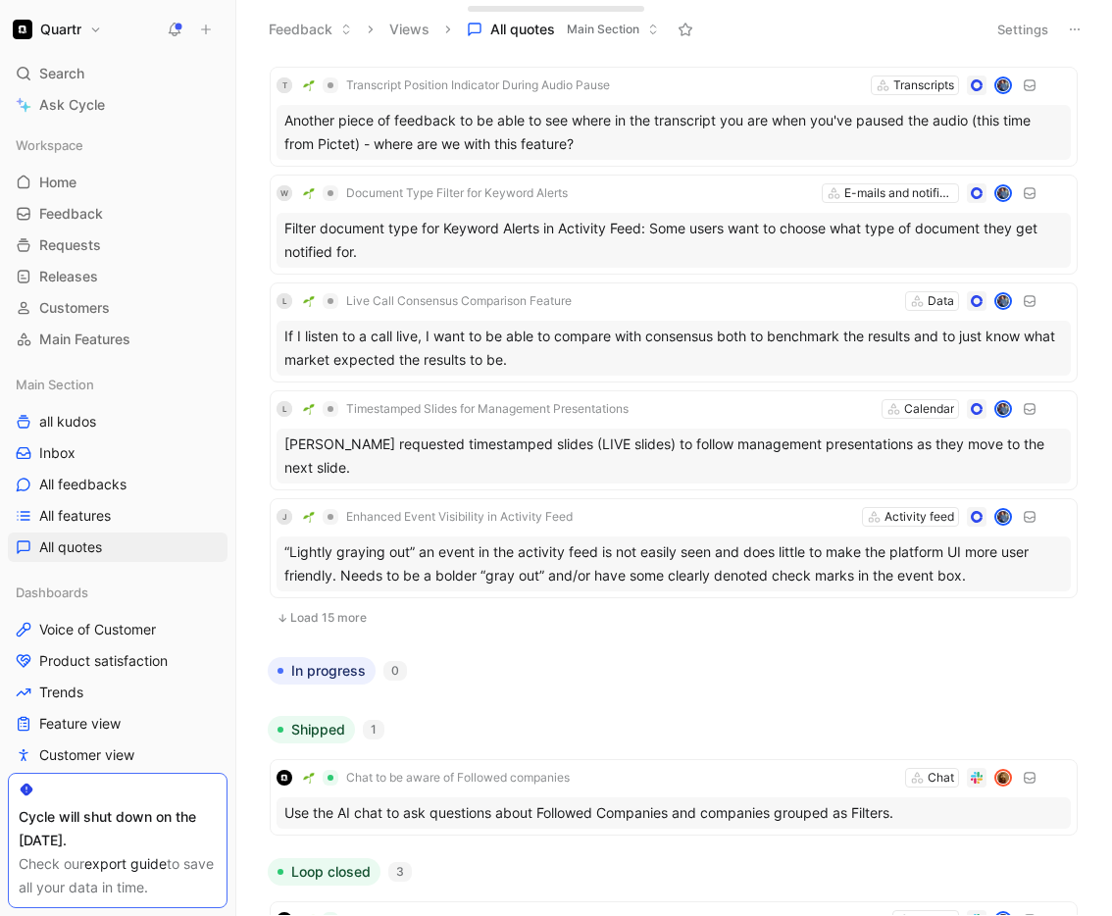
click at [323, 615] on button "Load 15 more" at bounding box center [674, 618] width 808 height 24
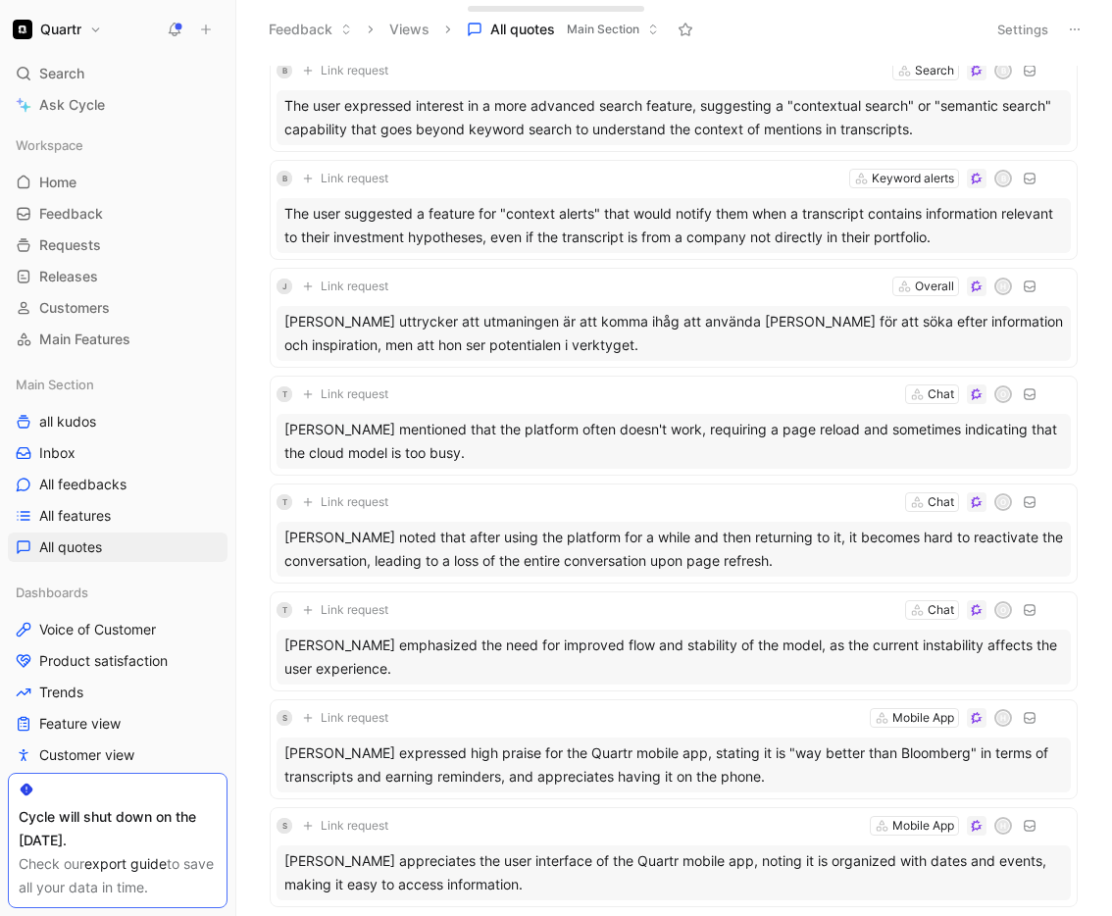
scroll to position [0, 0]
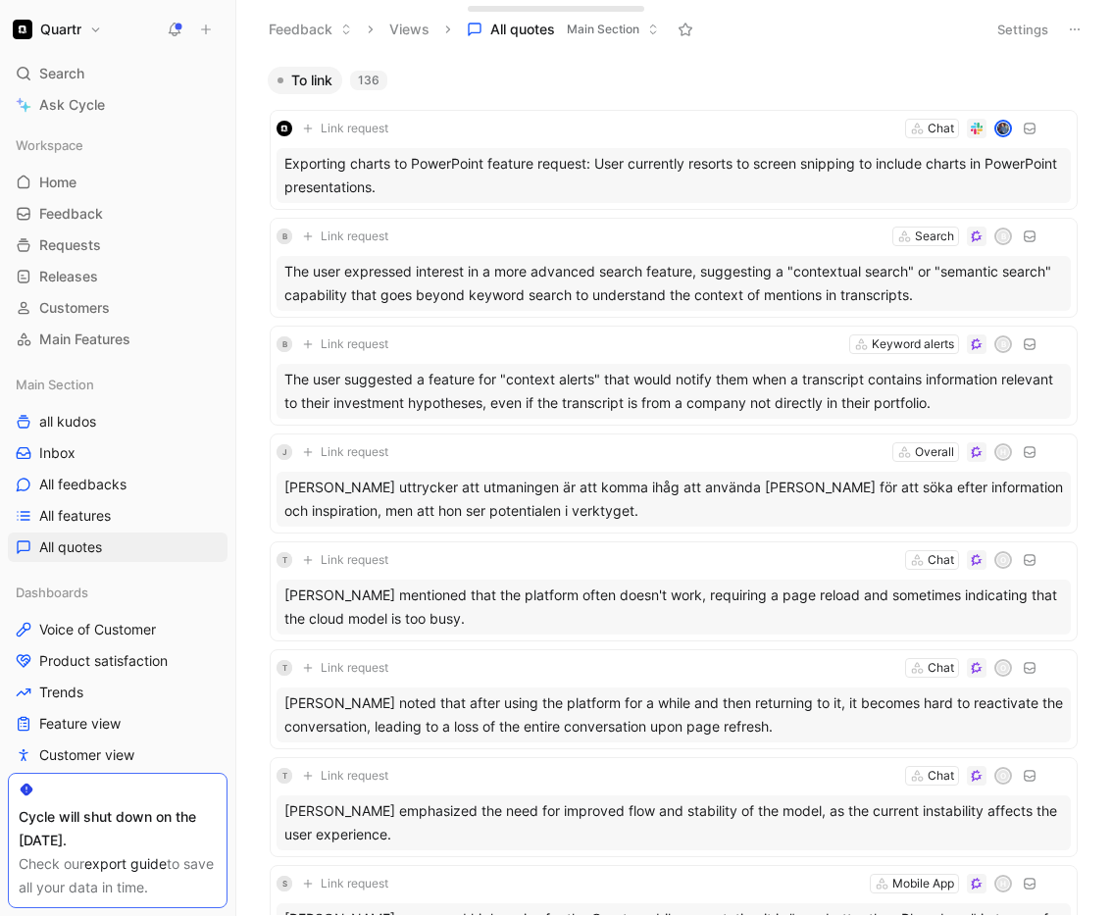
click at [1071, 35] on icon at bounding box center [1075, 30] width 16 height 16
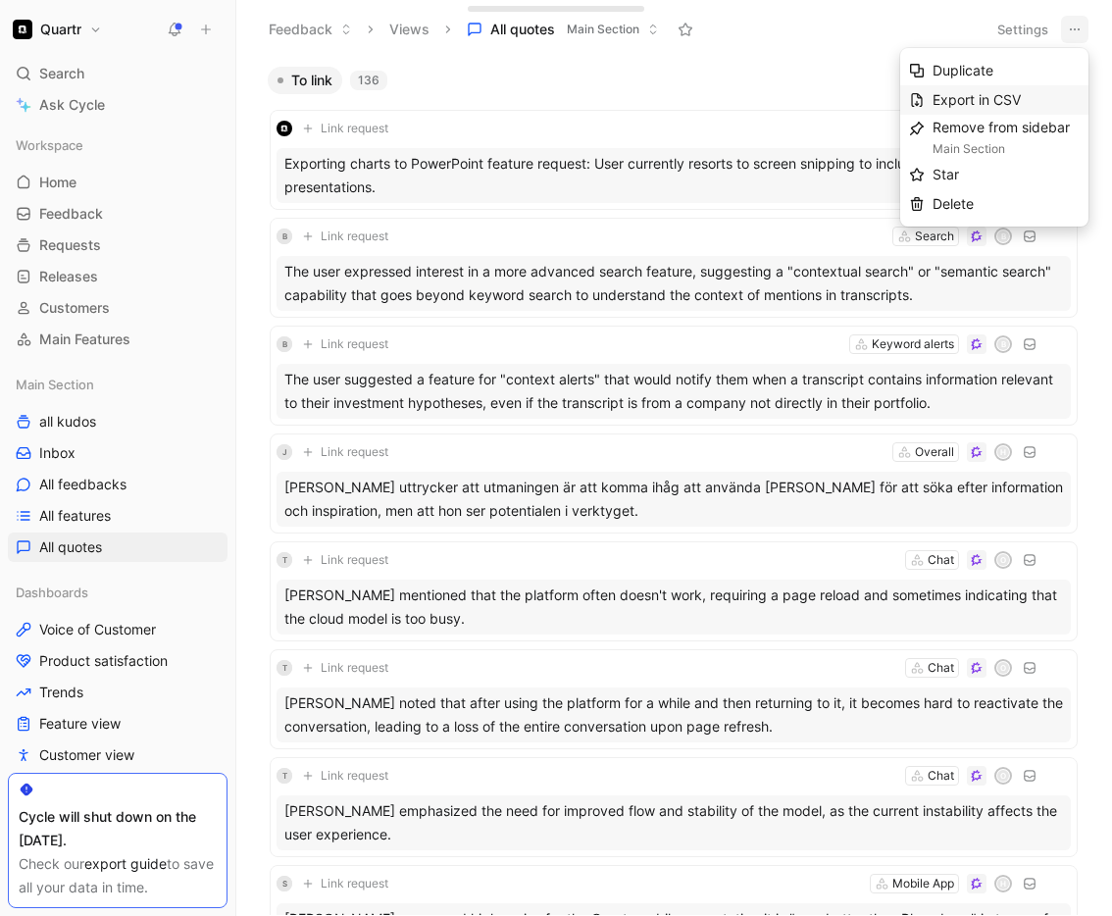
click at [1001, 99] on span "Export in CSV" at bounding box center [976, 99] width 88 height 17
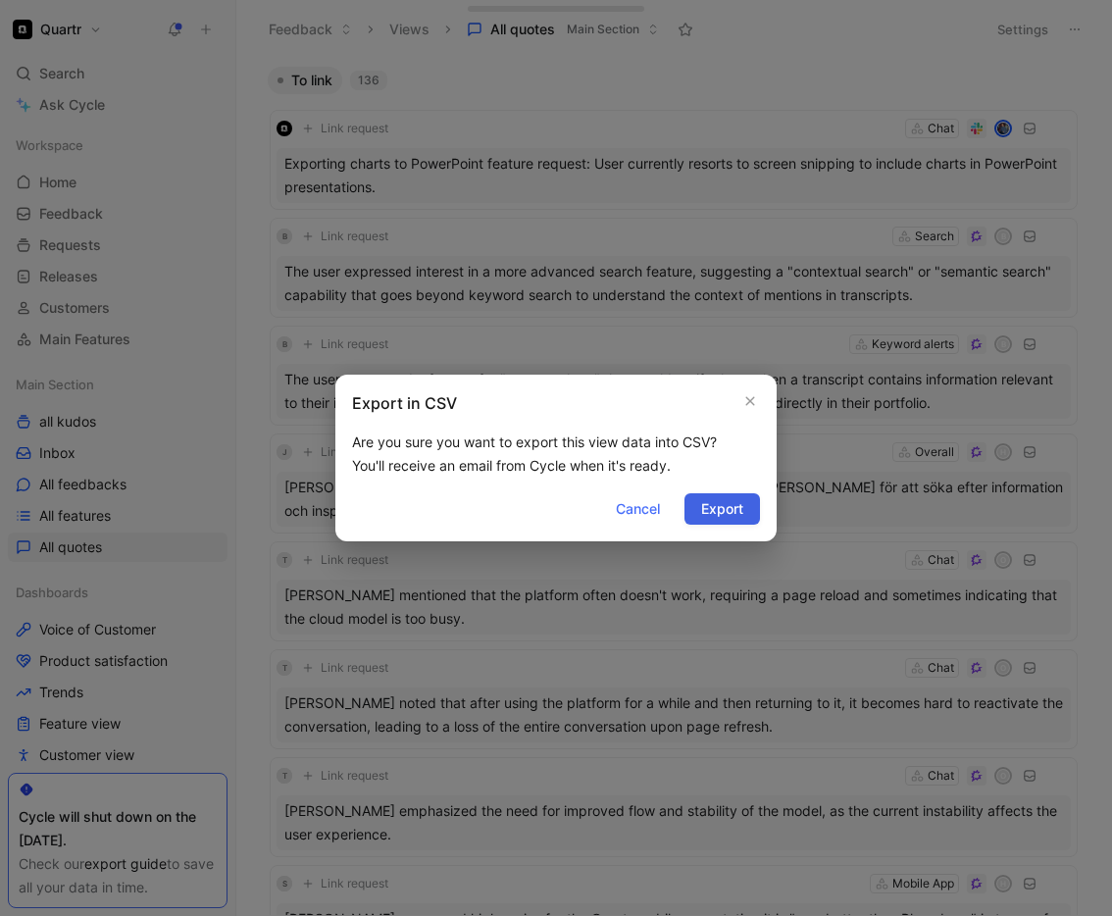
click at [743, 508] on button "Export" at bounding box center [721, 508] width 75 height 31
